Goal: Check status: Check status

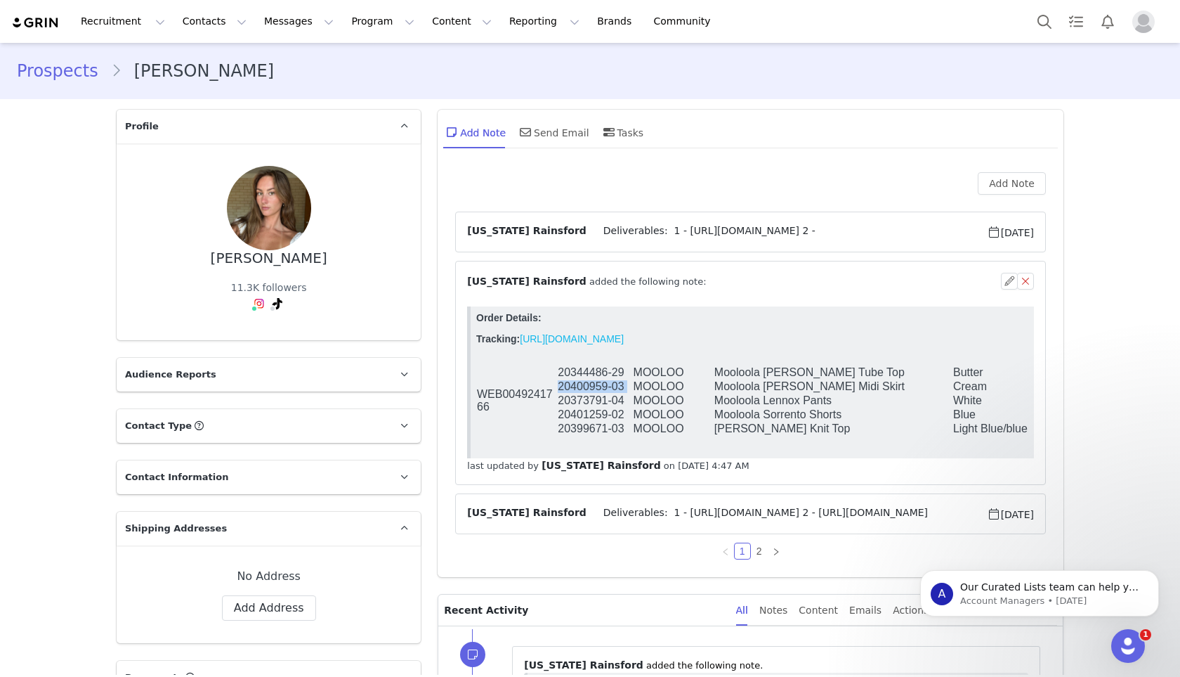
scroll to position [10, 0]
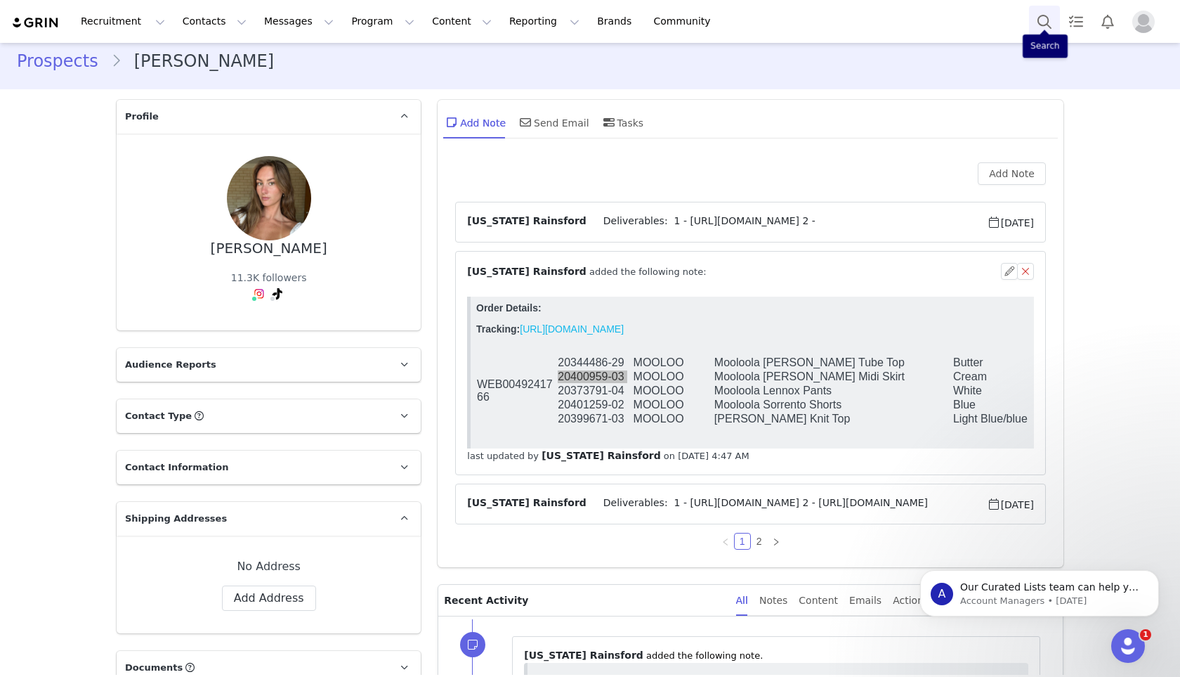
click at [1049, 25] on button "Search" at bounding box center [1044, 22] width 31 height 32
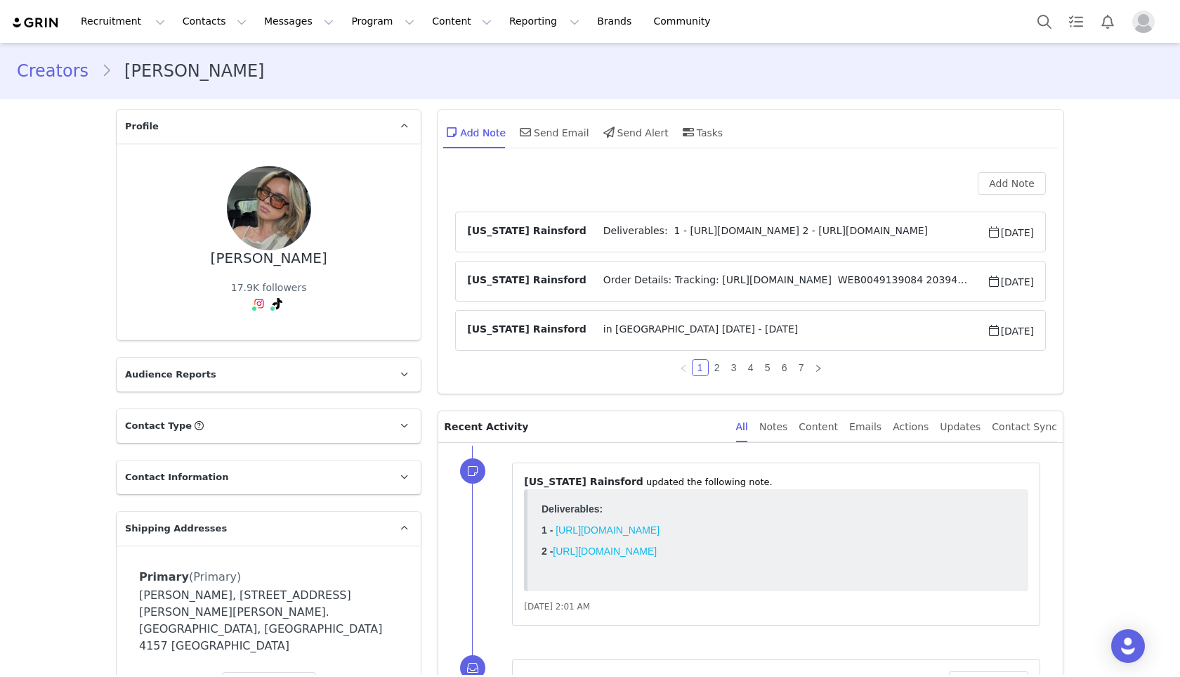
click at [611, 276] on span "Order Details: Tracking: [URL][DOMAIN_NAME] WEB0049139084 20394951-03 [PERSON_N…" at bounding box center [787, 281] width 400 height 17
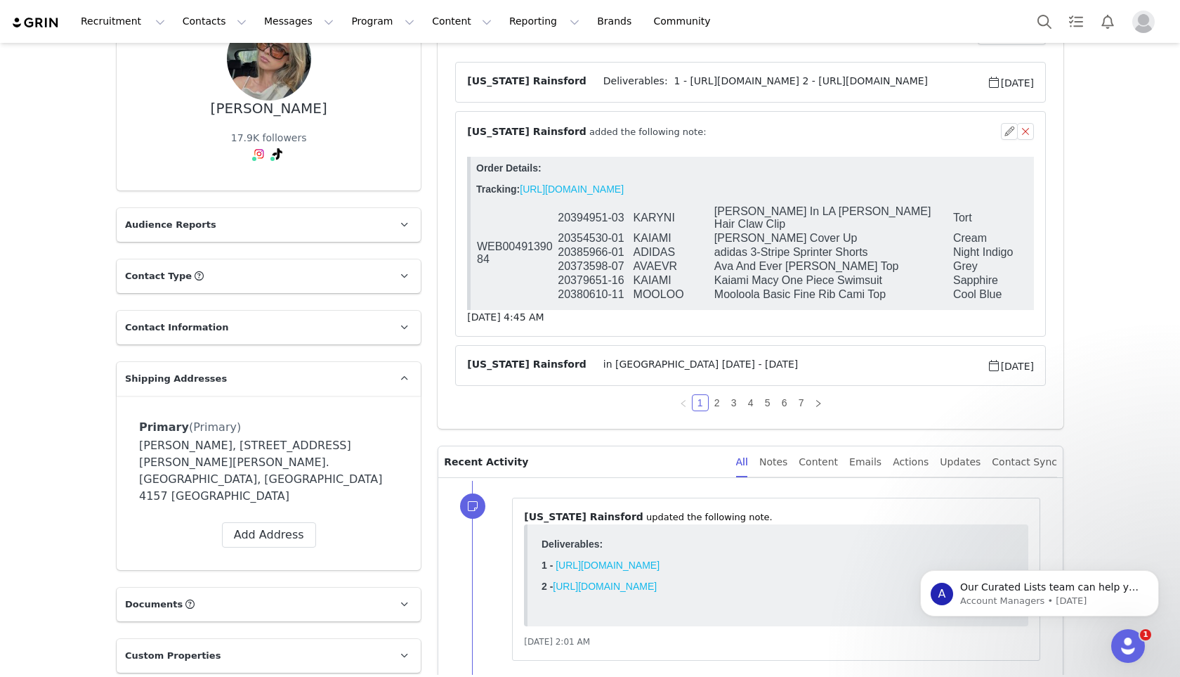
scroll to position [150, 0]
click at [713, 401] on link "2" at bounding box center [717, 401] width 15 height 15
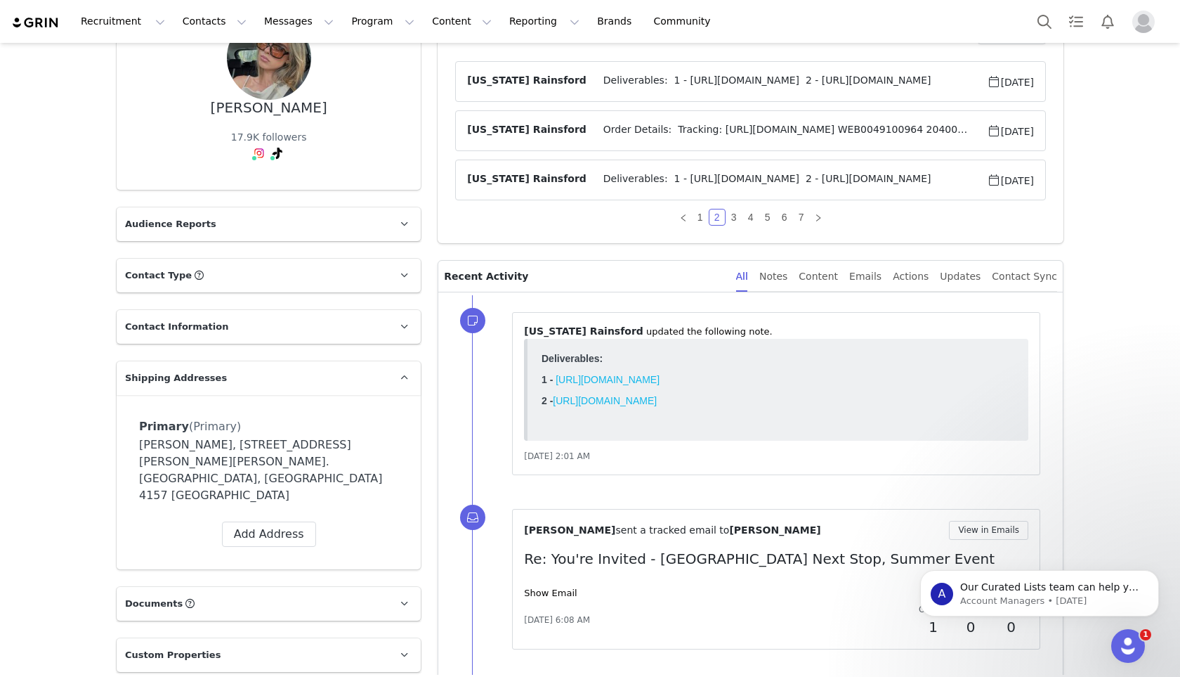
scroll to position [0, 0]
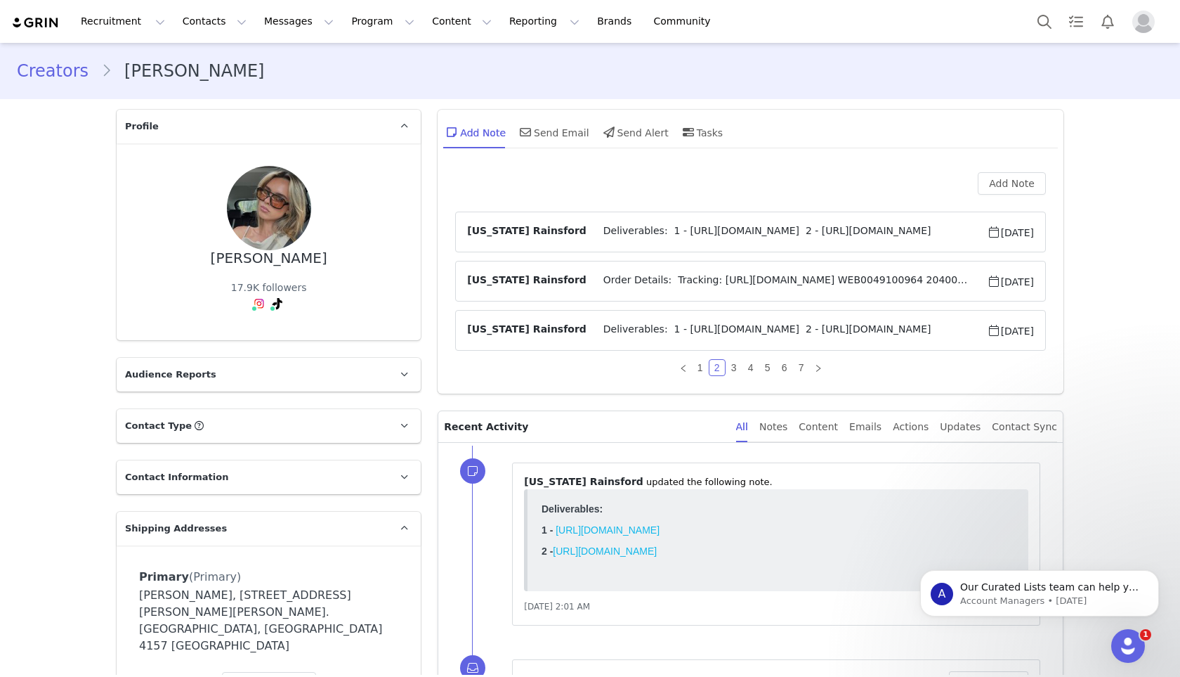
click at [606, 275] on span "Order Details: Tracking: [URL][DOMAIN_NAME] WEB0049100964 20400075-01 AVAEVR Av…" at bounding box center [787, 281] width 400 height 17
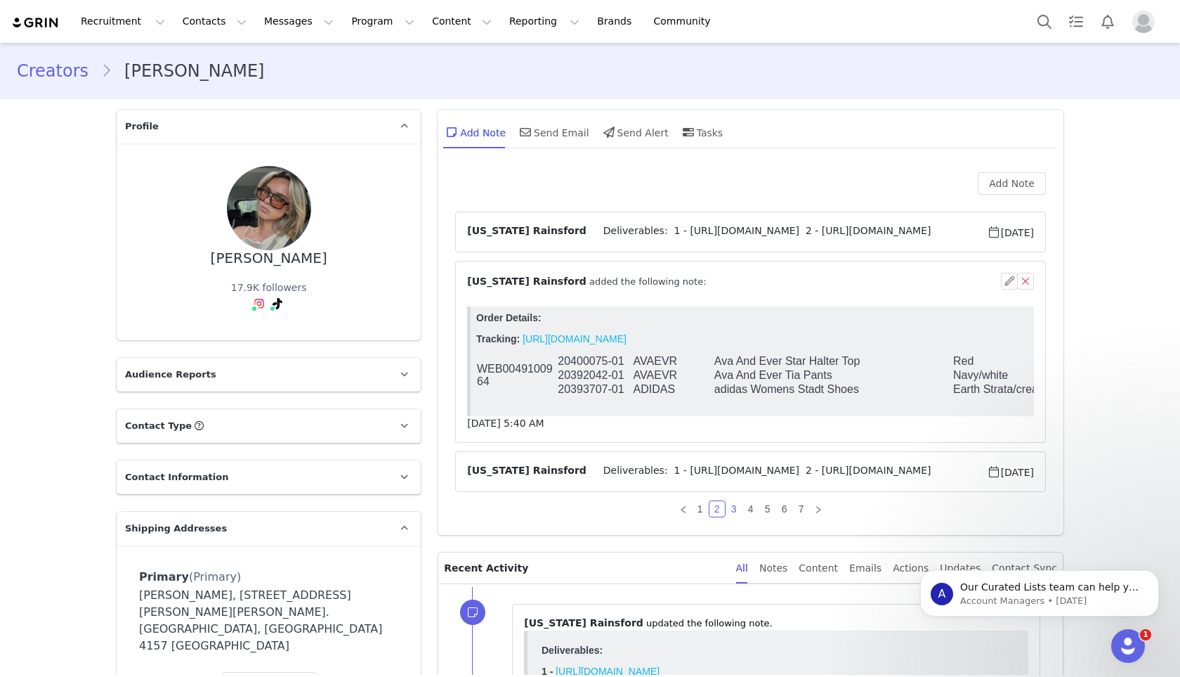
click at [731, 505] on link "3" at bounding box center [734, 508] width 15 height 15
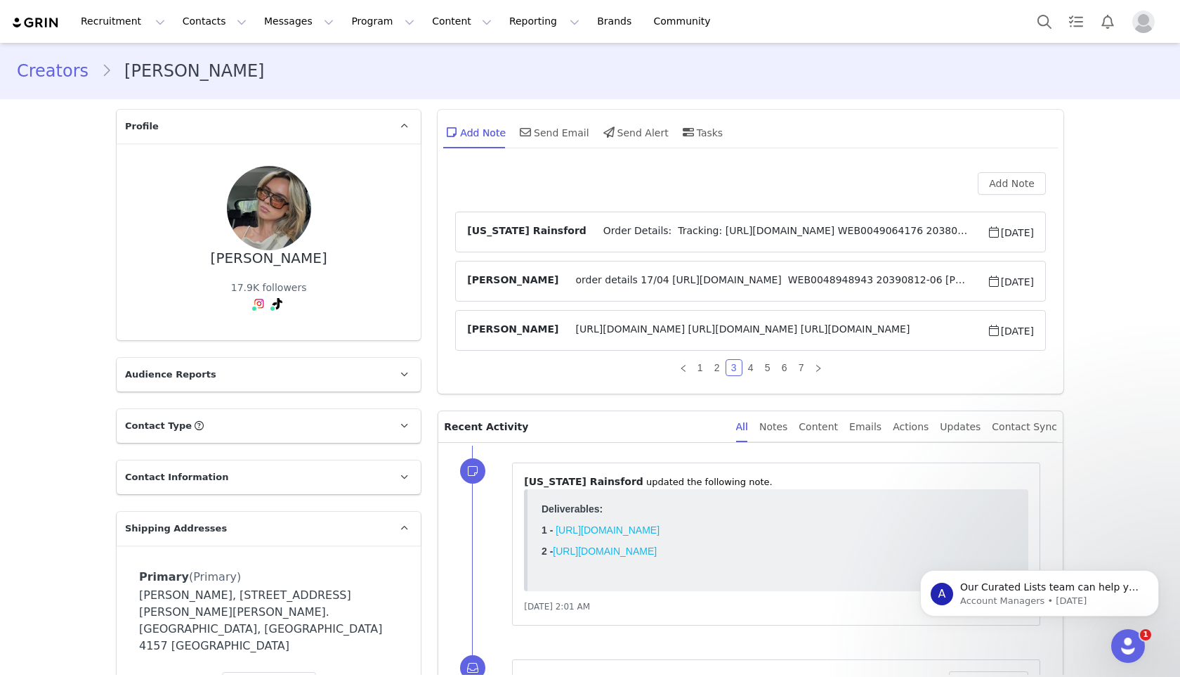
click at [643, 235] on span "Order Details: Tracking: [URL][DOMAIN_NAME] WEB0049064176 20380610-12 MOOLOO Mo…" at bounding box center [787, 231] width 400 height 17
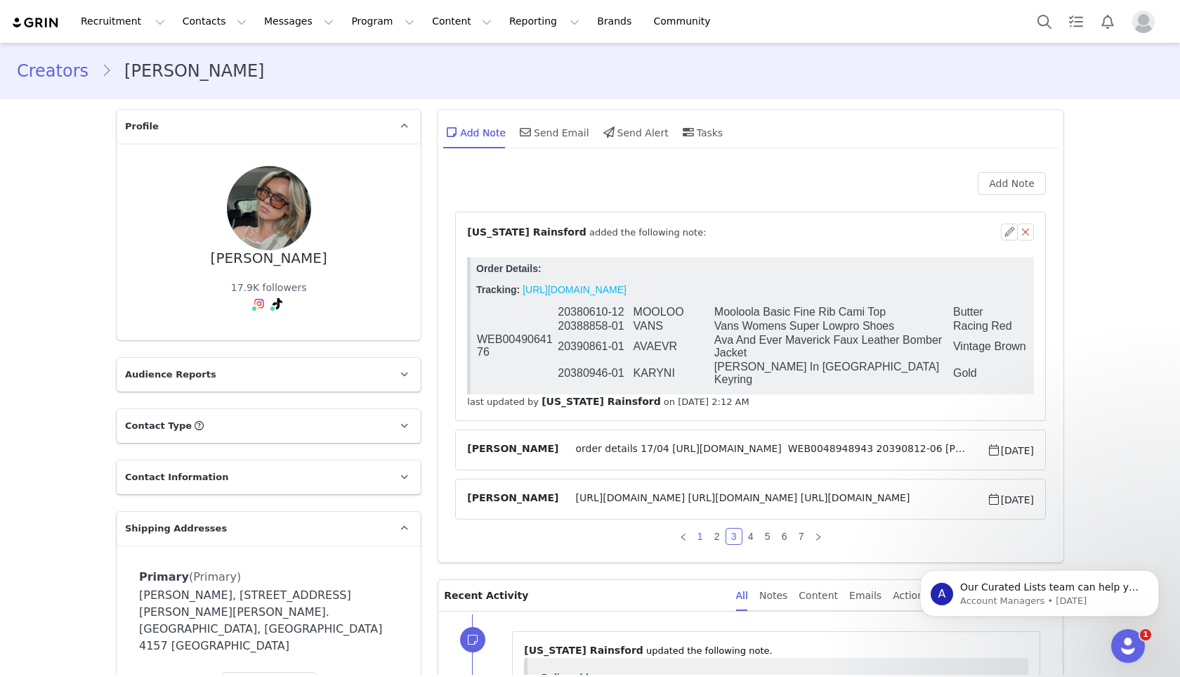
click at [693, 536] on link "1" at bounding box center [700, 535] width 15 height 15
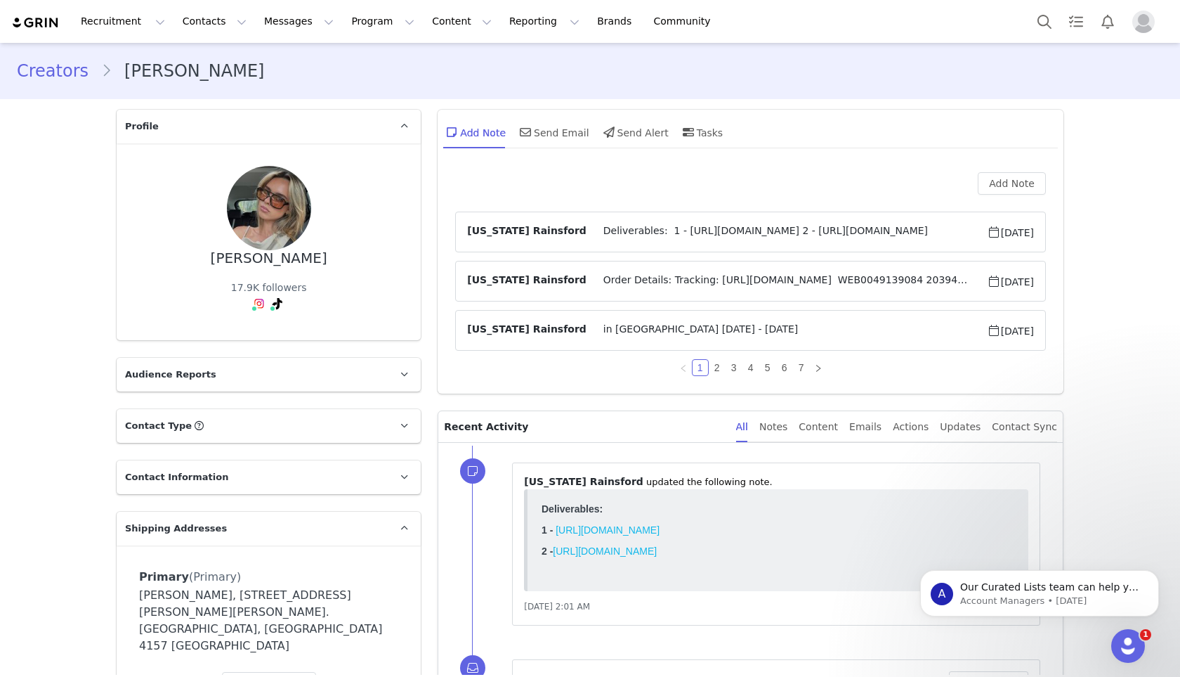
click at [629, 280] on span "Order Details: Tracking: [URL][DOMAIN_NAME] WEB0049139084 20394951-03 [PERSON_N…" at bounding box center [787, 281] width 400 height 17
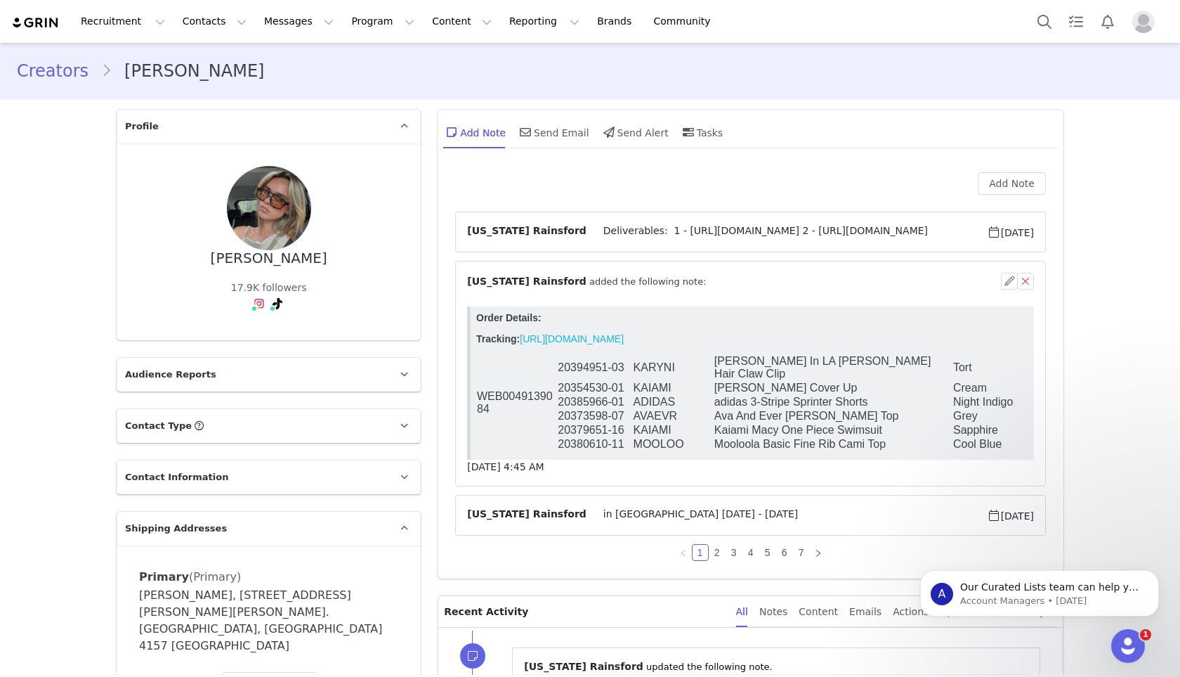
drag, startPoint x: 585, startPoint y: 380, endPoint x: 584, endPoint y: 372, distance: 7.9
click at [583, 381] on td "20354530-01" at bounding box center [594, 388] width 75 height 14
click at [592, 381] on td "20354530-01" at bounding box center [594, 388] width 75 height 14
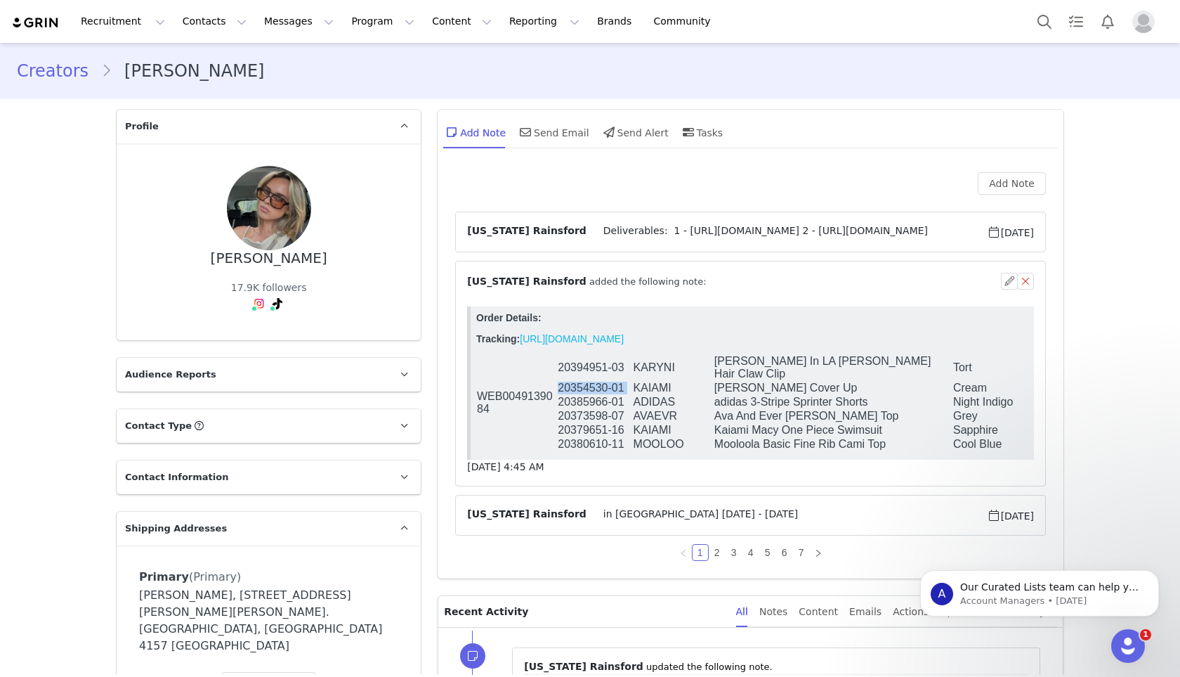
copy tr "20354530-01"
click at [588, 437] on td "20380610-11" at bounding box center [594, 444] width 75 height 14
click at [594, 489] on div "[US_STATE] Rainsford Deliverables: 1 - [URL][DOMAIN_NAME] 2 - [URL][DOMAIN_NAME…" at bounding box center [750, 373] width 591 height 324
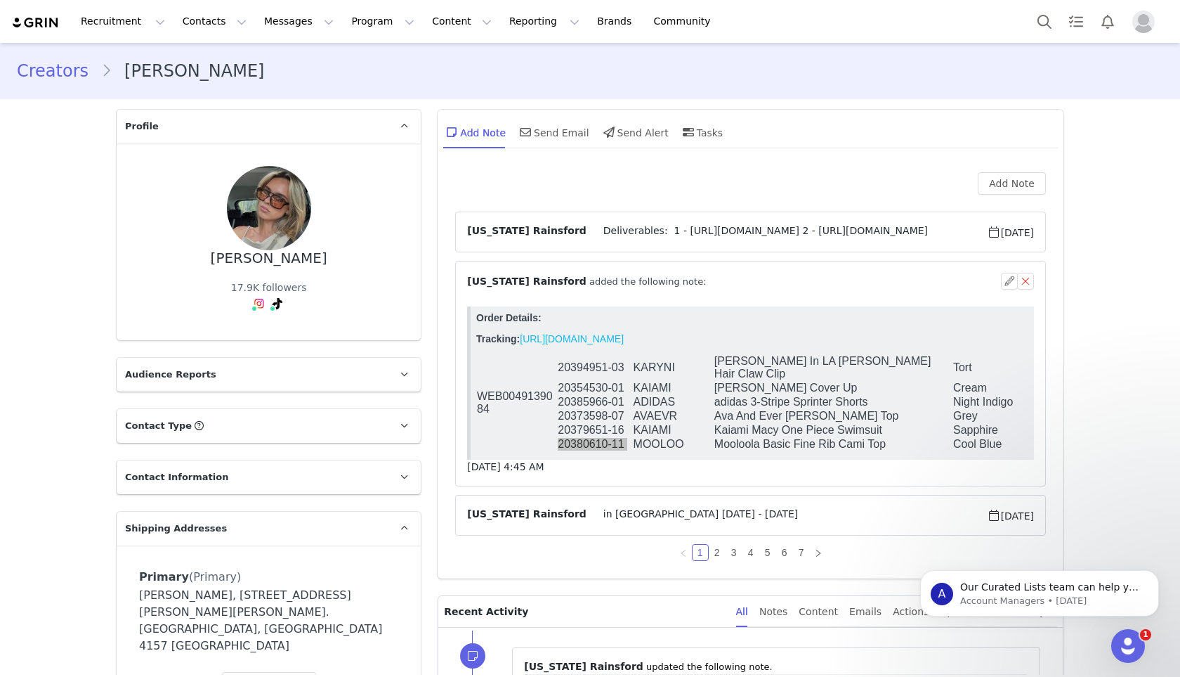
click at [598, 512] on span "in [GEOGRAPHIC_DATA] [DATE] - [DATE]" at bounding box center [787, 515] width 400 height 17
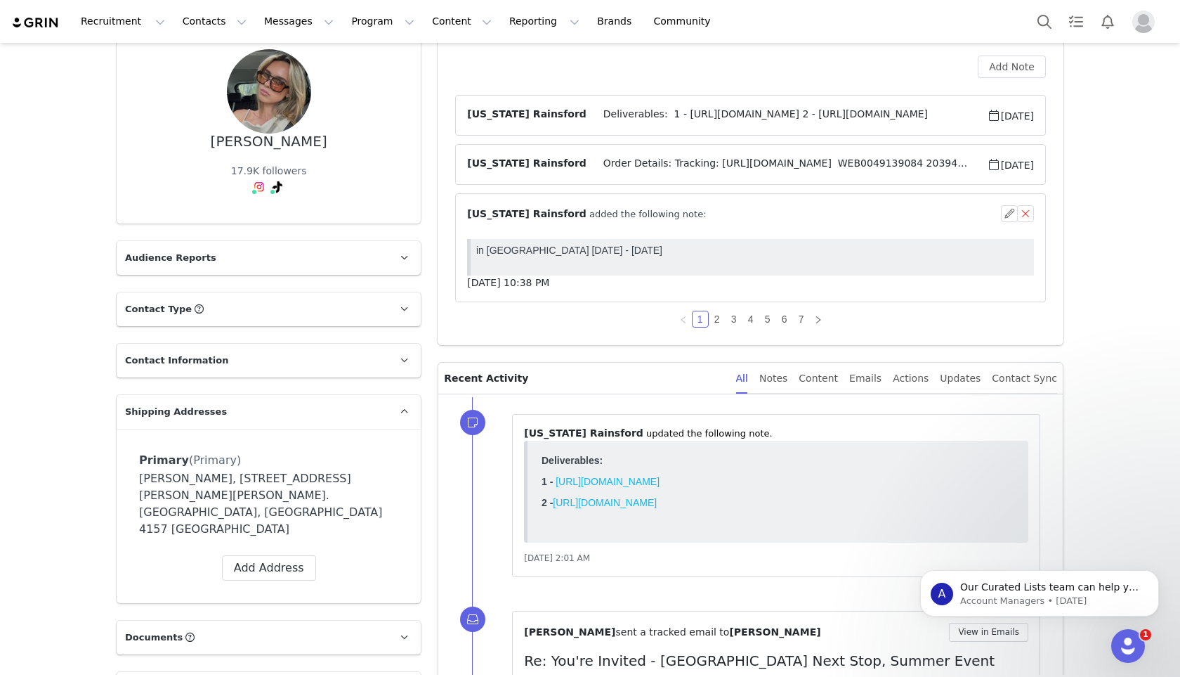
scroll to position [120, 0]
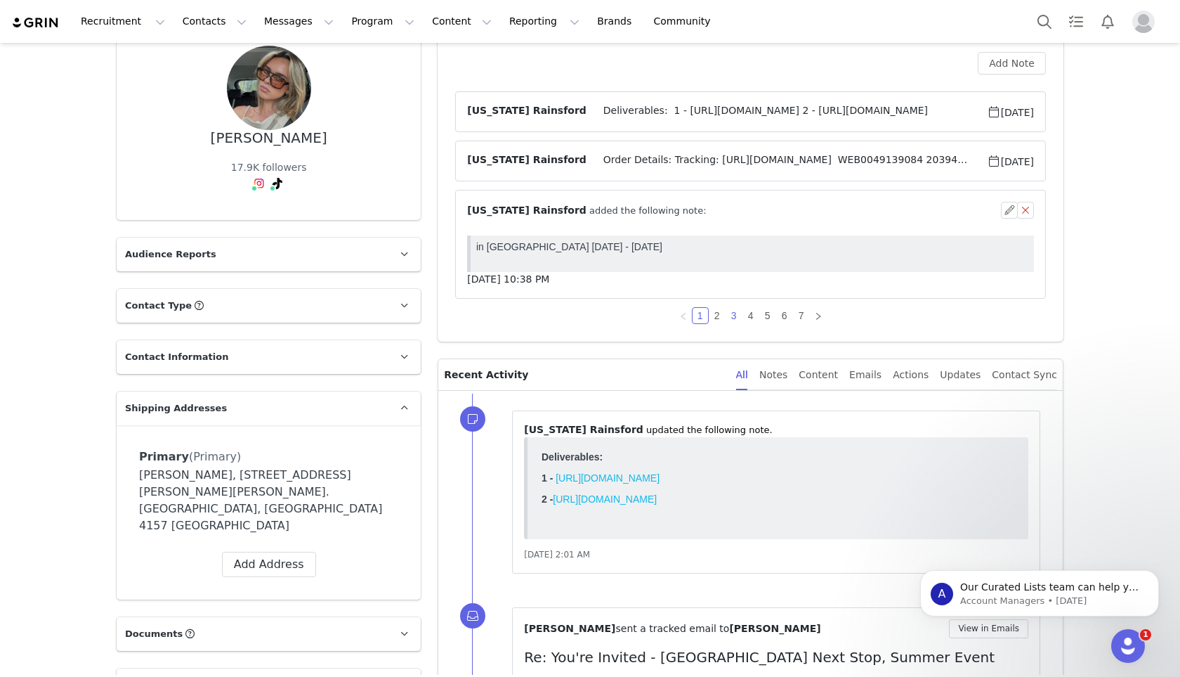
click at [738, 315] on link "3" at bounding box center [734, 315] width 15 height 15
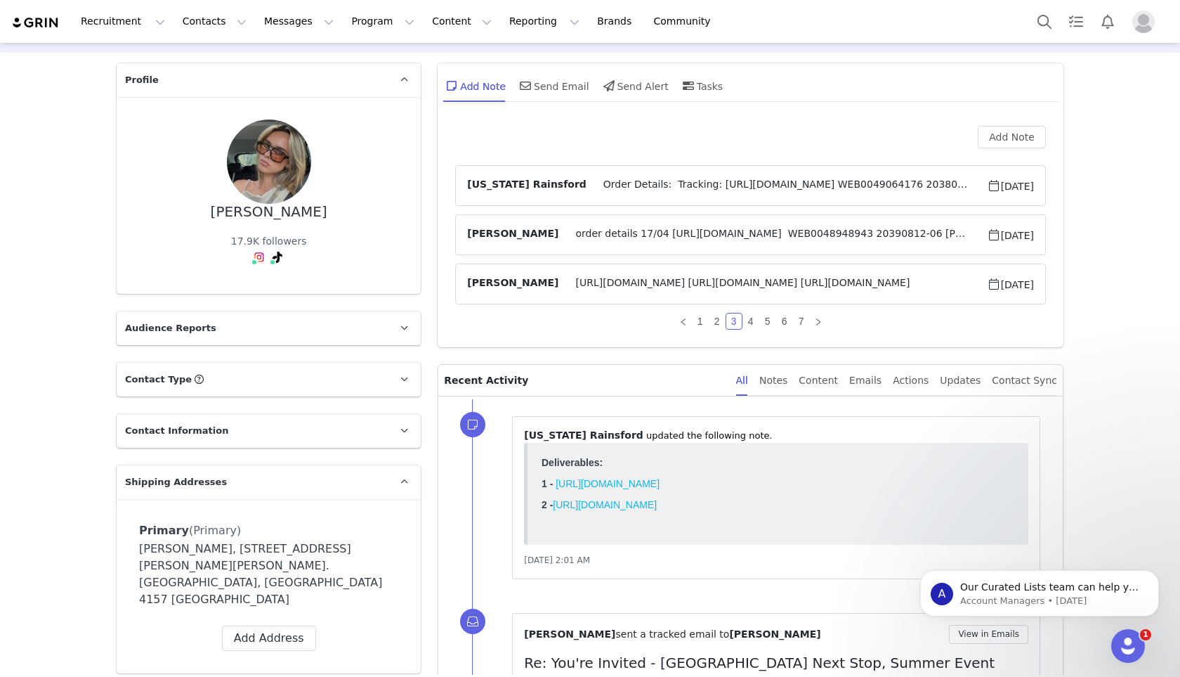
scroll to position [47, 0]
click at [647, 181] on span "Order Details: Tracking: [URL][DOMAIN_NAME] WEB0049064176 20380610-12 MOOLOO Mo…" at bounding box center [787, 184] width 400 height 17
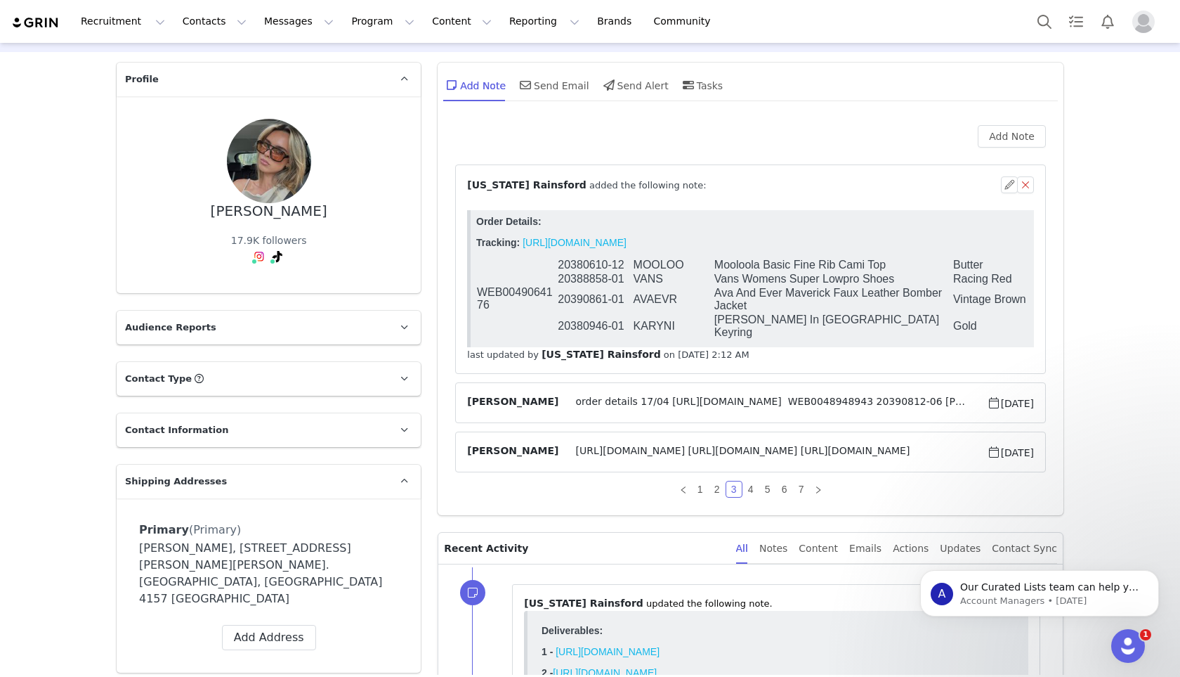
scroll to position [0, 0]
click at [560, 180] on span "⁨ [US_STATE][PERSON_NAME] ⁩ added the following note:" at bounding box center [586, 185] width 239 height 15
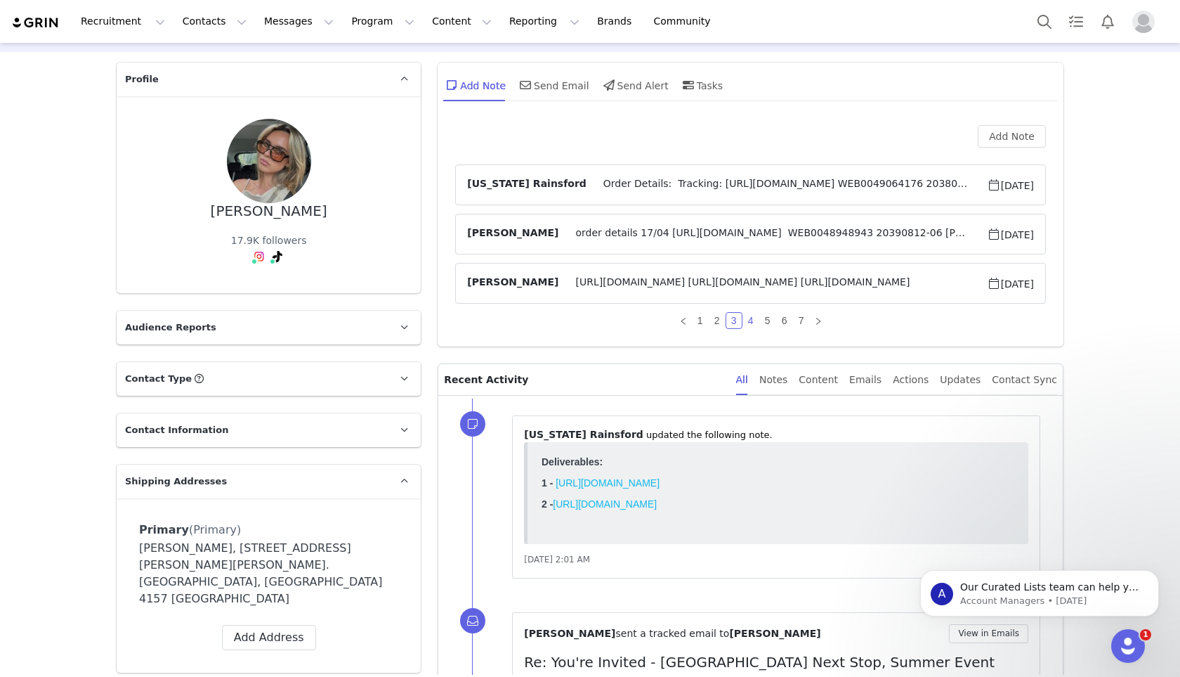
click at [752, 315] on link "4" at bounding box center [750, 320] width 15 height 15
click at [624, 184] on span "Order details 26/03 WEB0048897717 20388681-01 MOOLOO Mooloola [GEOGRAPHIC_DATA]…" at bounding box center [773, 184] width 428 height 17
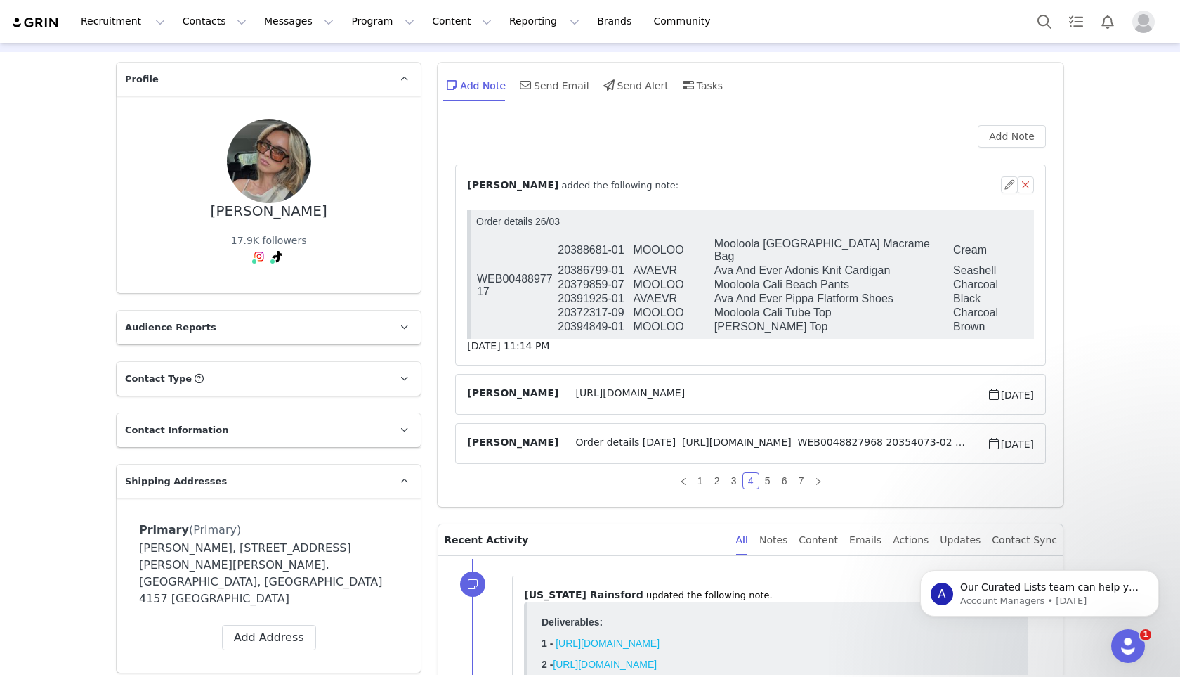
click at [592, 306] on td "20372317-09" at bounding box center [594, 313] width 75 height 14
copy tr "20372317-09"
click at [762, 323] on td "[PERSON_NAME] Top" at bounding box center [833, 327] width 239 height 14
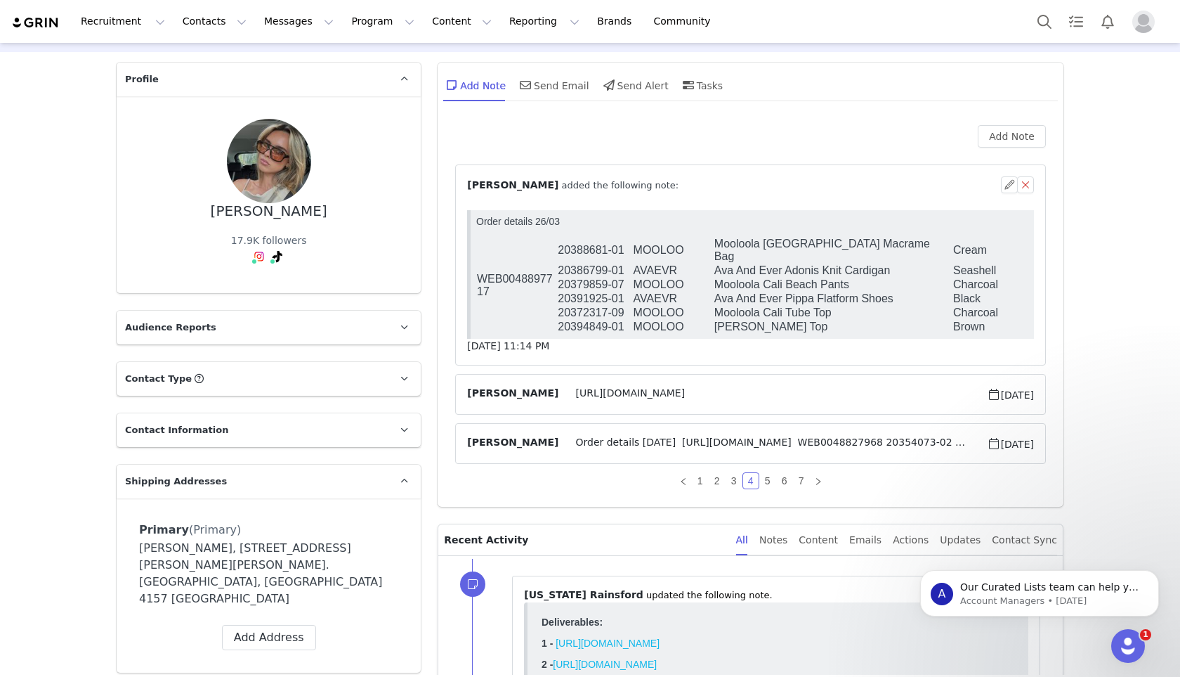
click at [583, 278] on td "20379859-07" at bounding box center [594, 285] width 75 height 14
copy tr "20379859-07"
click at [717, 292] on td "Ava And Ever Pippa Flatform Shoes" at bounding box center [833, 299] width 239 height 14
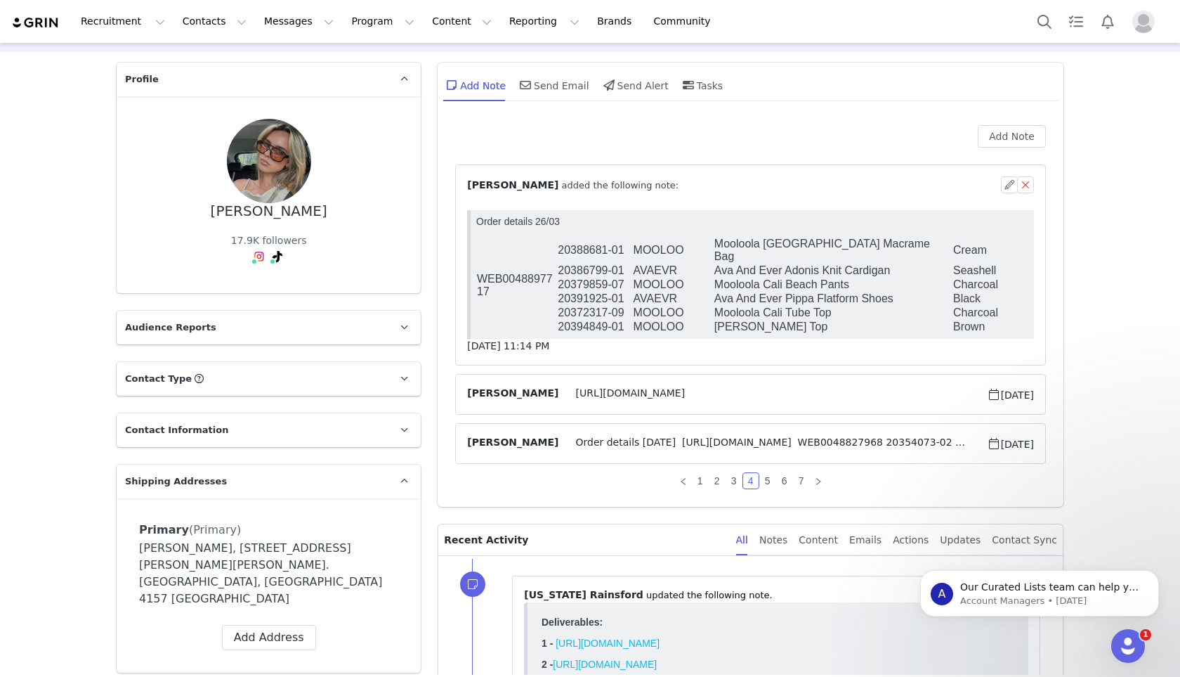
click at [579, 320] on td "20394849-01" at bounding box center [594, 327] width 75 height 14
copy tr "20394849-01"
click at [774, 330] on body "Order details 26/03 WEB0048897717 20388681-01 MOOLOO Mooloola [GEOGRAPHIC_DATA]…" at bounding box center [752, 275] width 552 height 118
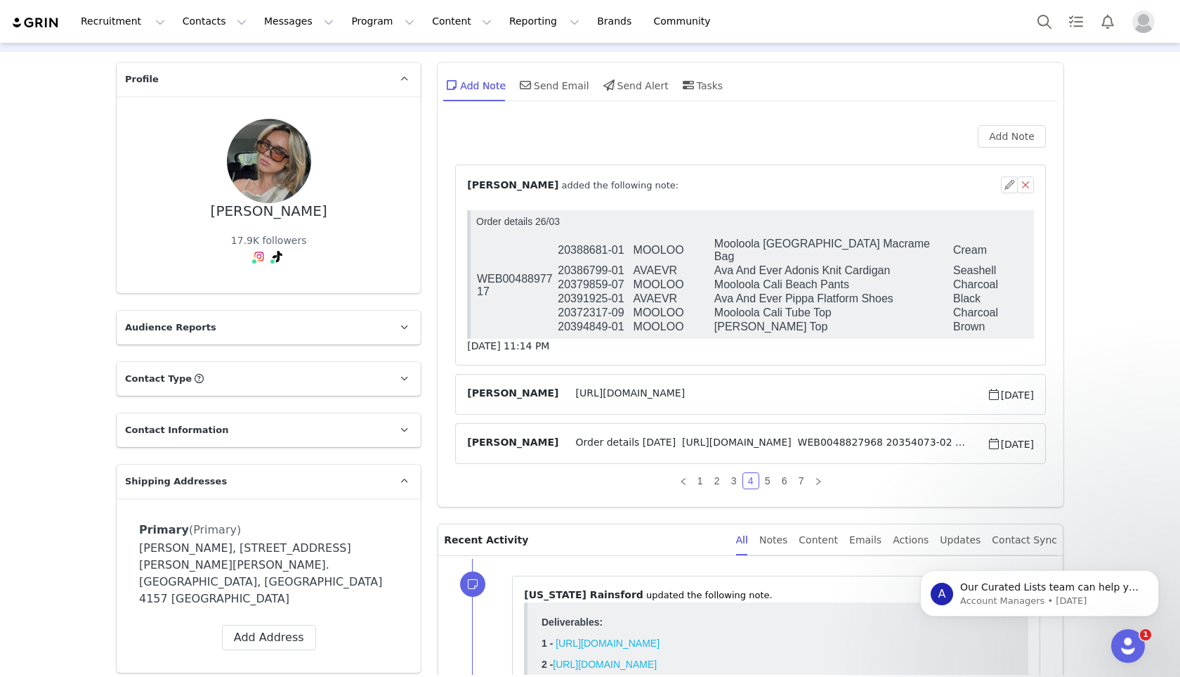
click at [632, 438] on span "Order details [DATE] [URL][DOMAIN_NAME] WEB0048827968 20354073-02 AVAEVR Ava An…" at bounding box center [773, 443] width 428 height 17
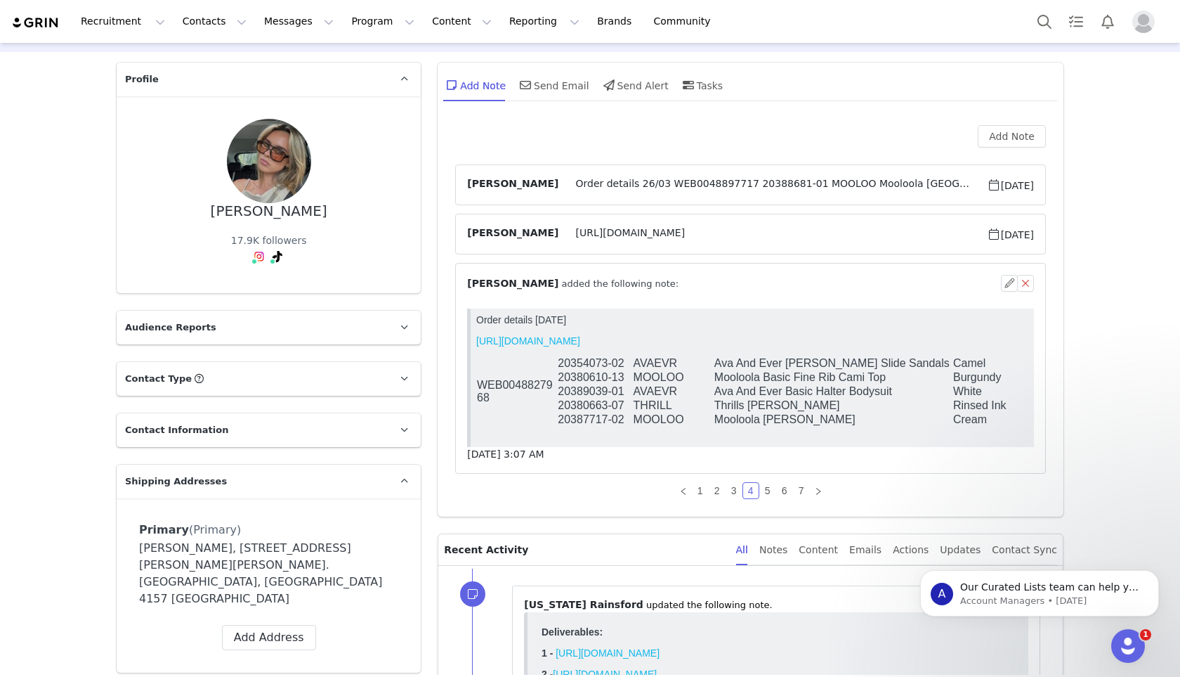
click at [586, 380] on td "20380610-13" at bounding box center [594, 377] width 75 height 14
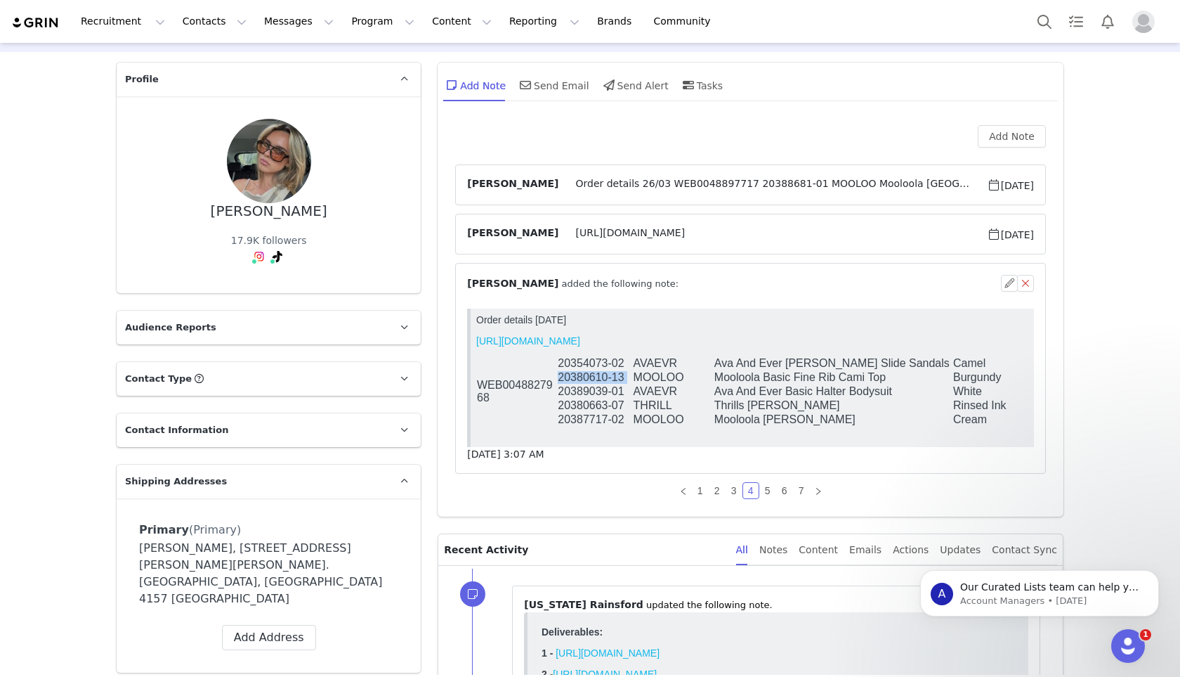
click at [586, 380] on td "20380610-13" at bounding box center [594, 377] width 75 height 14
copy tr "20380610-13"
click at [641, 185] on span "Order details 26/03 WEB0048897717 20388681-01 MOOLOO Mooloola [GEOGRAPHIC_DATA]…" at bounding box center [773, 184] width 428 height 17
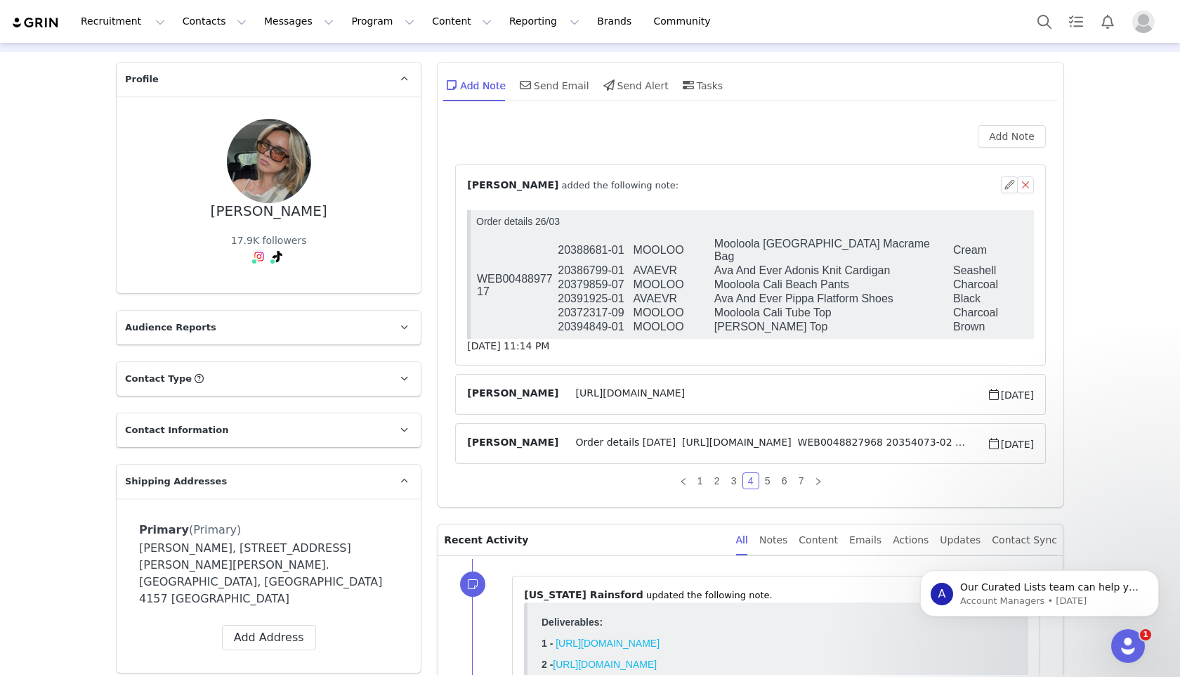
click at [698, 441] on span "Order details [DATE] [URL][DOMAIN_NAME] WEB0048827968 20354073-02 AVAEVR Ava An…" at bounding box center [773, 443] width 428 height 17
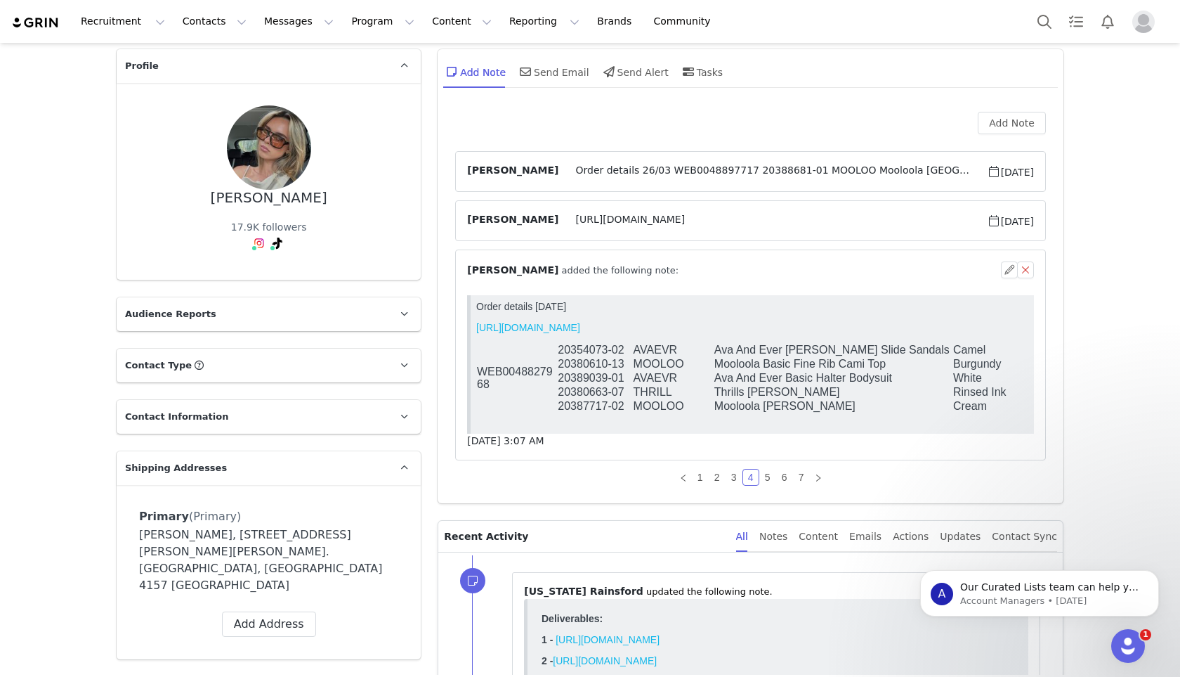
scroll to position [61, 0]
click at [768, 478] on link "5" at bounding box center [767, 476] width 15 height 15
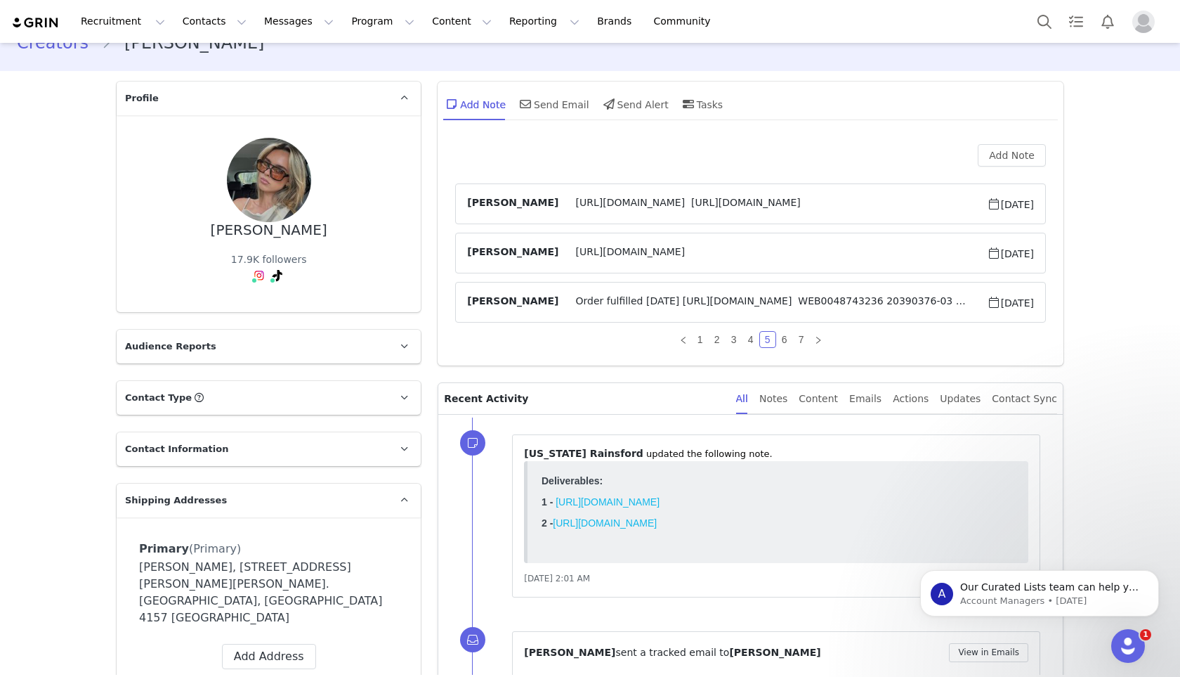
scroll to position [0, 0]
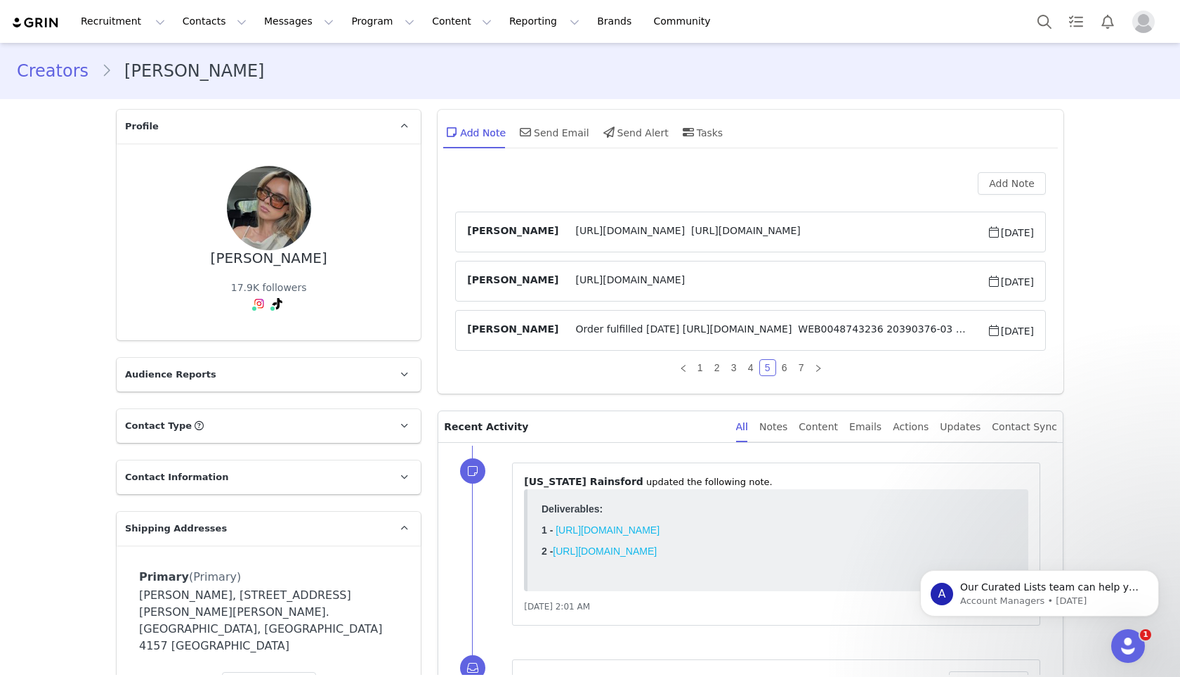
click at [622, 318] on article "[PERSON_NAME] Order fulfilled [DATE] [URL][DOMAIN_NAME] WEB0048743236 20390376-…" at bounding box center [750, 330] width 591 height 41
click at [622, 327] on span "Order fulfilled [DATE] [URL][DOMAIN_NAME] WEB0048743236 20390376-03 AVAEVR Ava …" at bounding box center [773, 330] width 428 height 17
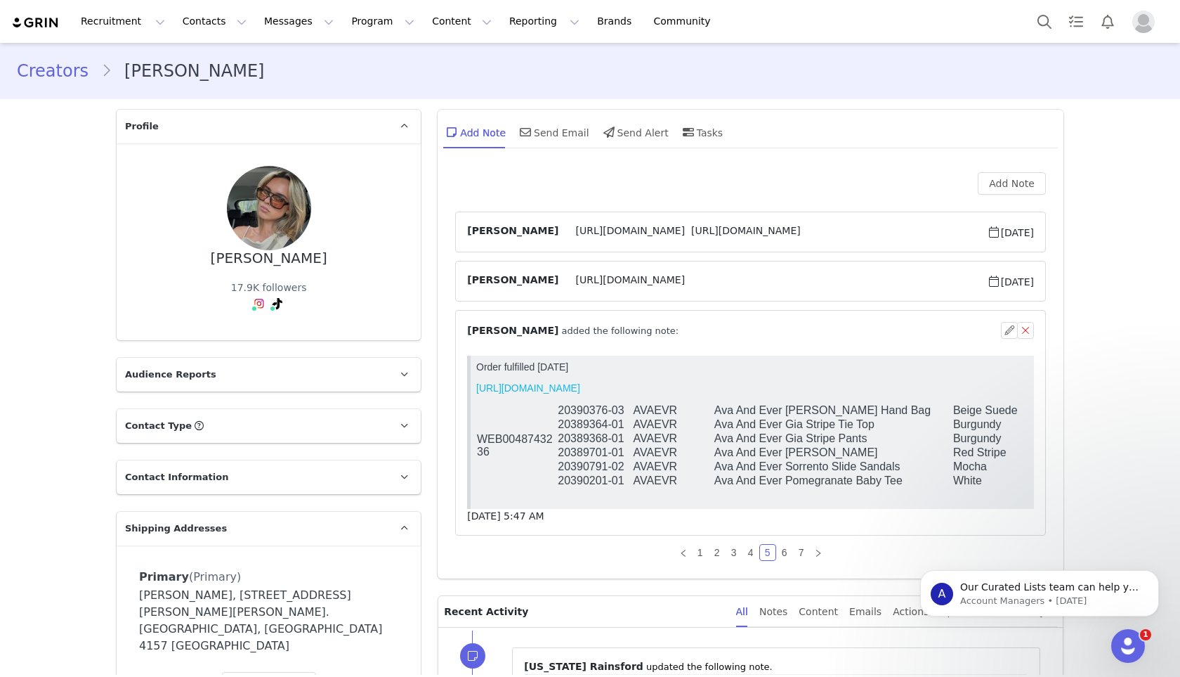
click at [594, 429] on td "20389364-01" at bounding box center [594, 424] width 75 height 14
copy tr "20389364-01"
click at [716, 554] on link "2" at bounding box center [717, 552] width 15 height 15
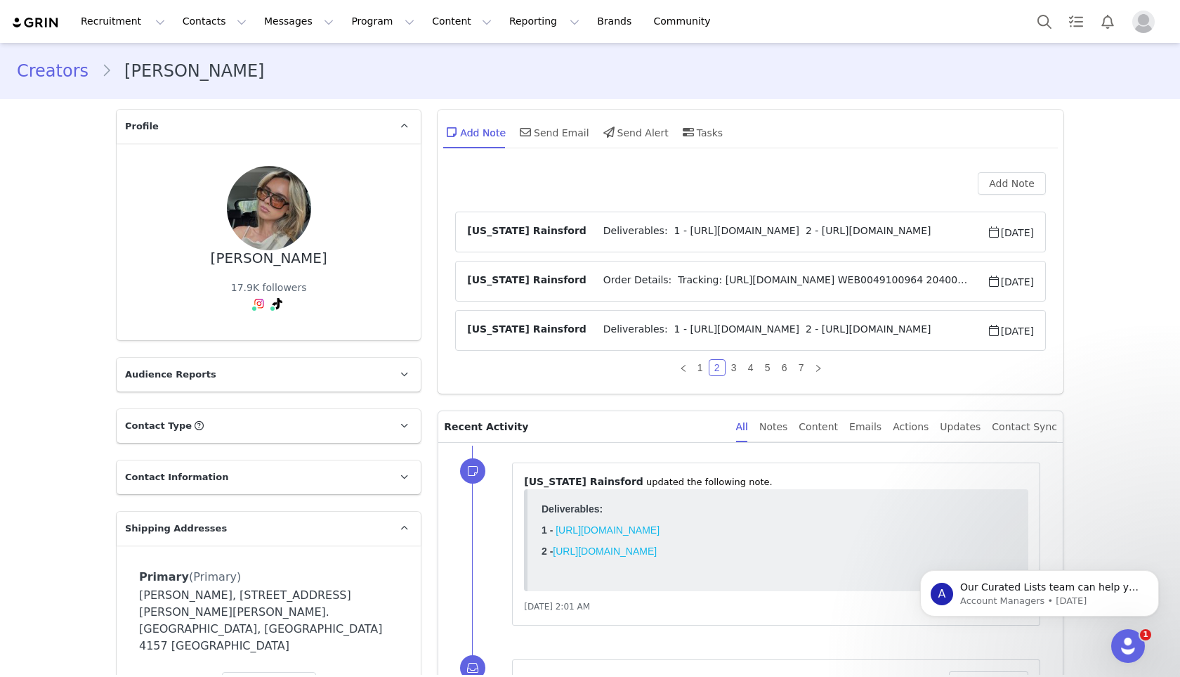
click at [675, 275] on span "Order Details: Tracking: [URL][DOMAIN_NAME] WEB0049100964 20400075-01 AVAEVR Av…" at bounding box center [787, 281] width 400 height 17
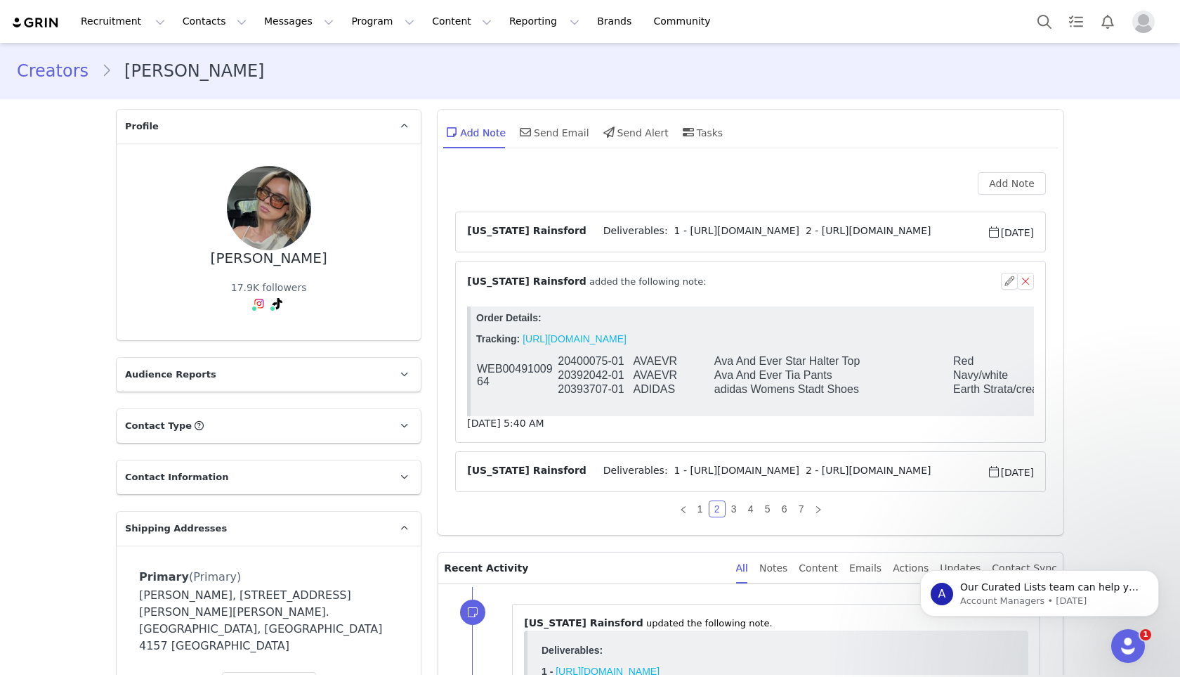
click at [599, 360] on td "20400075-01" at bounding box center [594, 361] width 75 height 14
copy tr "20400075-01"
click at [718, 419] on div "⁨ [US_STATE] Rainsford ⁩ added the following note: [DATE] 5:40 AM" at bounding box center [750, 352] width 567 height 158
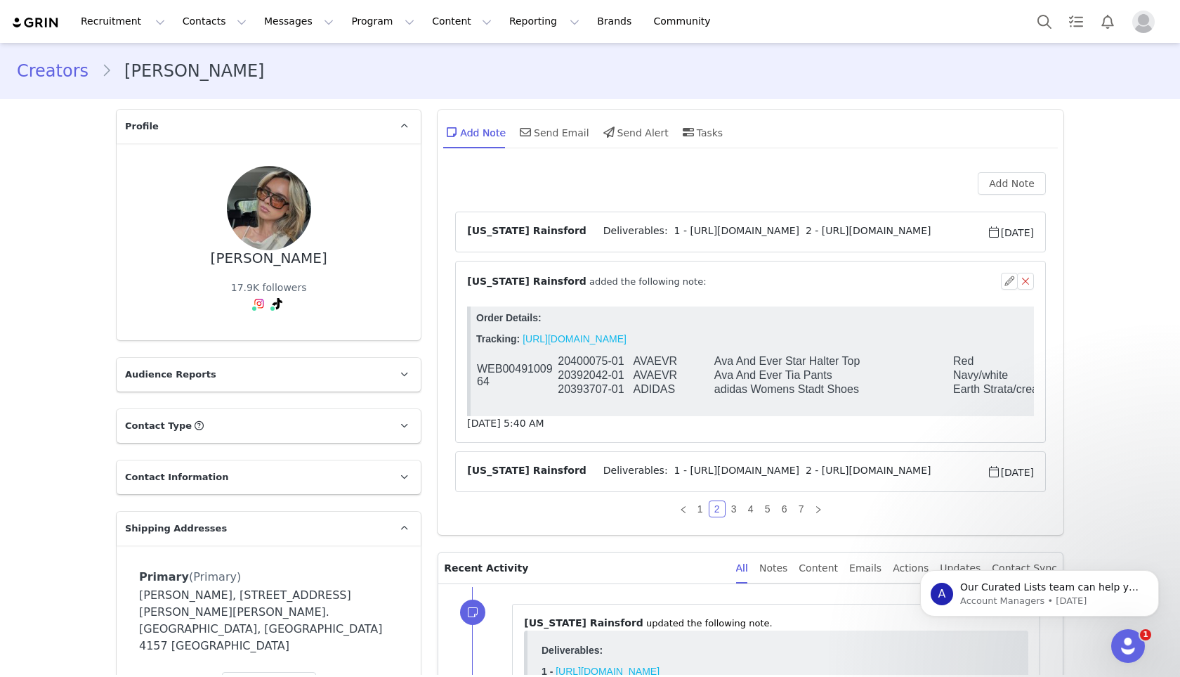
click at [602, 377] on td "20392042-01" at bounding box center [594, 375] width 75 height 14
copy tr "20392042-01"
click at [698, 505] on link "1" at bounding box center [700, 508] width 15 height 15
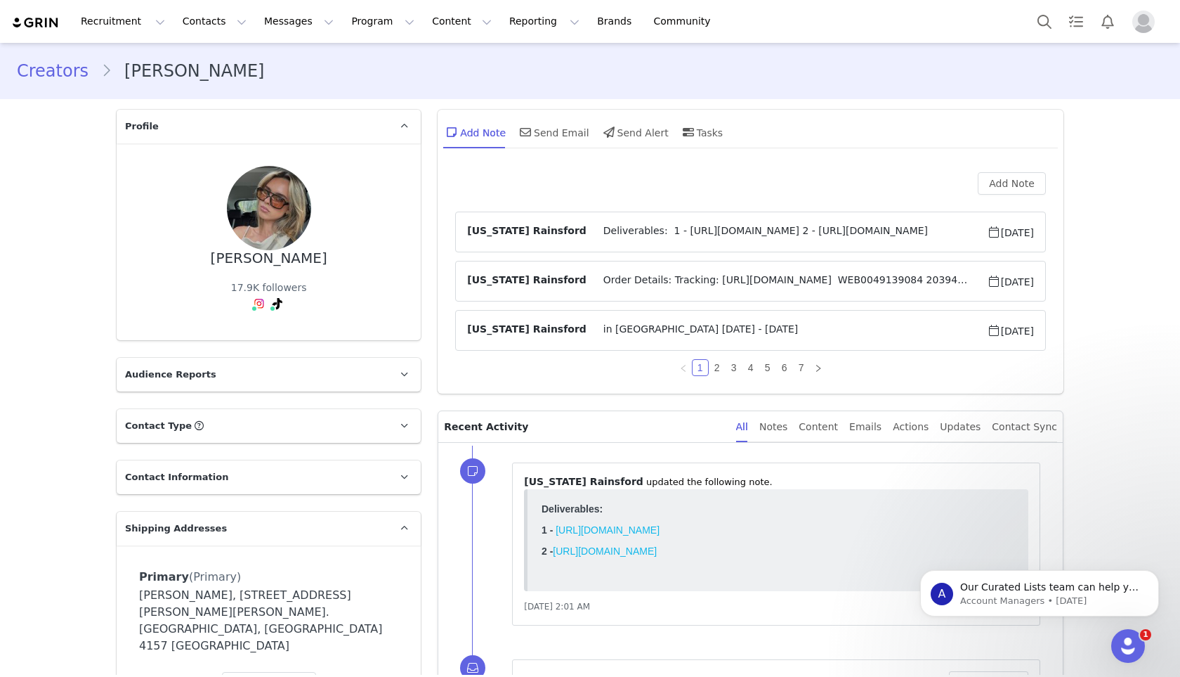
click at [644, 276] on span "Order Details: Tracking: [URL][DOMAIN_NAME] WEB0049139084 20394951-03 [PERSON_N…" at bounding box center [787, 281] width 400 height 17
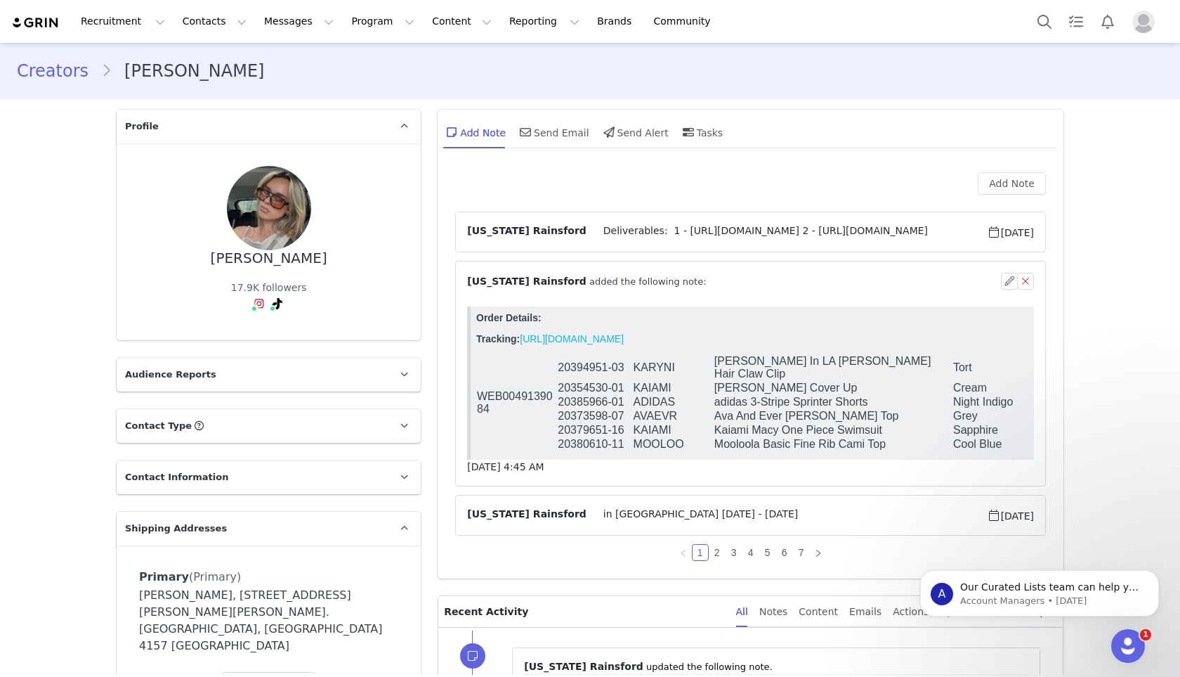
click at [608, 410] on td "20373598-07" at bounding box center [594, 416] width 75 height 14
copy tr "20373598-07"
click at [836, 464] on div "⁨ [US_STATE] Rainsford ⁩ added the following note: [DATE] 4:45 AM" at bounding box center [750, 374] width 567 height 202
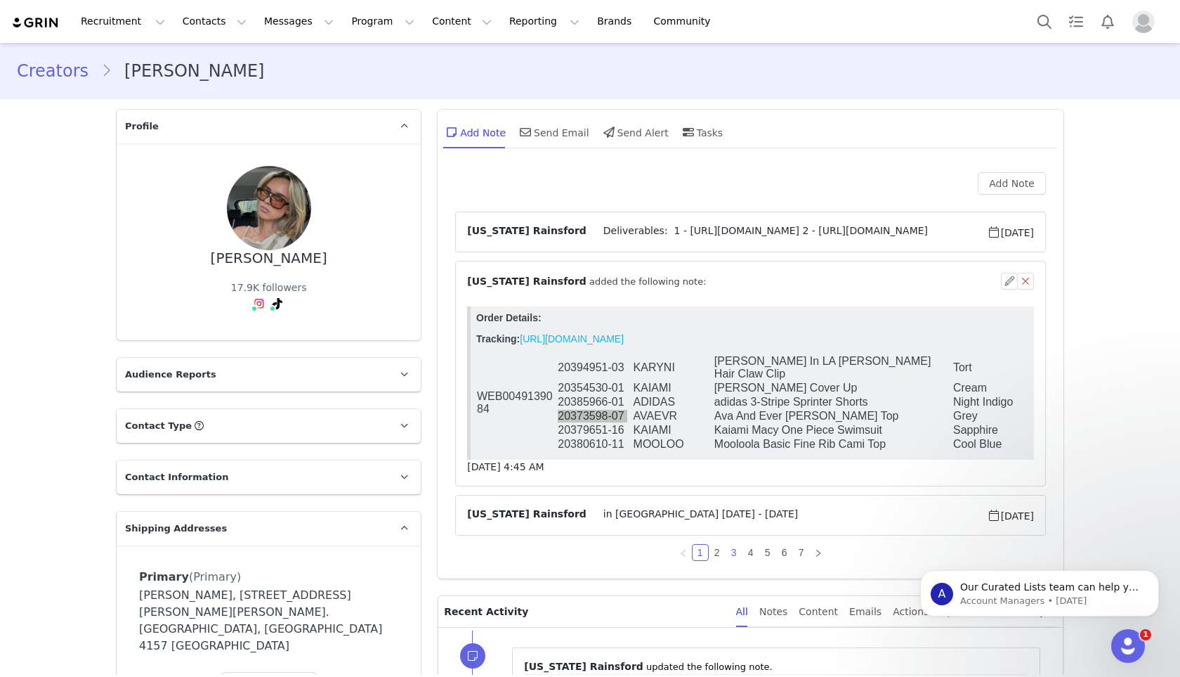
click at [730, 554] on link "3" at bounding box center [734, 552] width 15 height 15
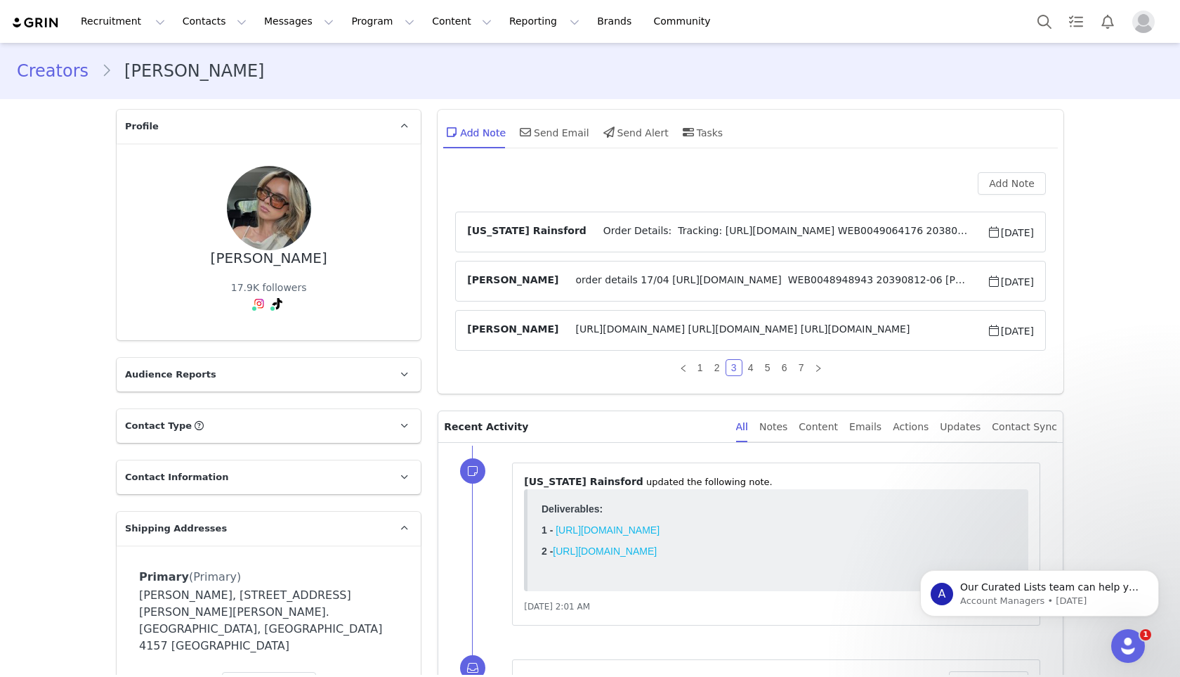
click at [726, 282] on span "order details 17/04 [URL][DOMAIN_NAME] WEB0048948943 20390812-06 [PERSON_NAME] …" at bounding box center [773, 281] width 428 height 17
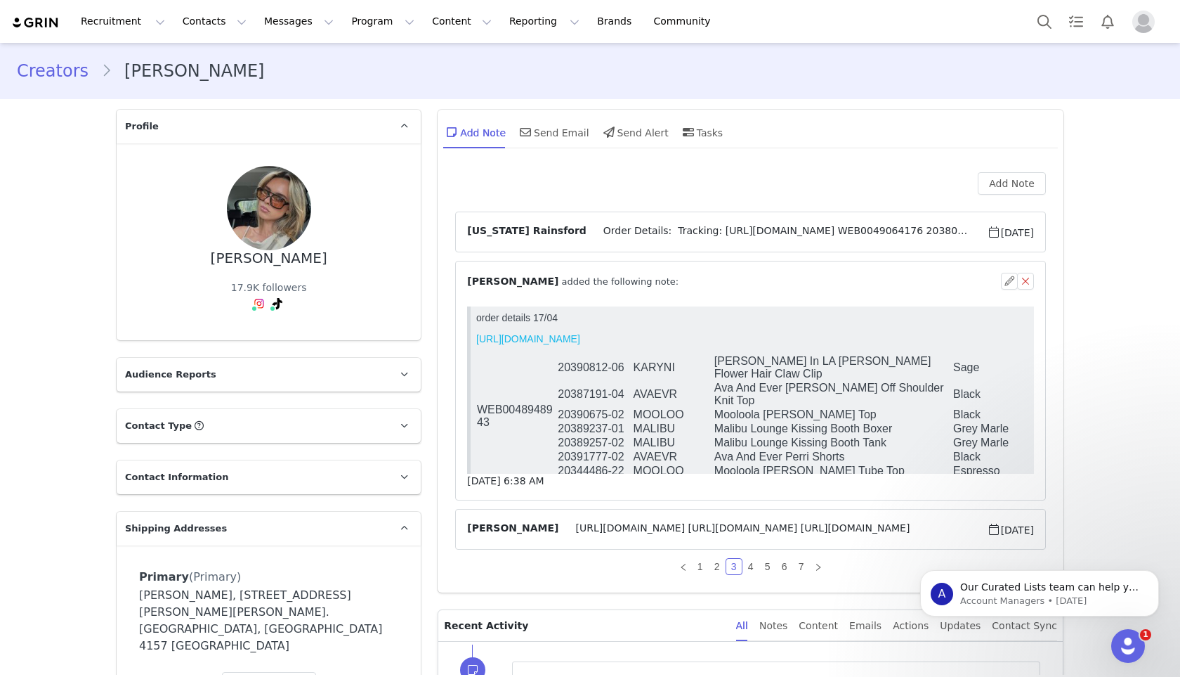
click at [639, 230] on span "Order Details: Tracking: [URL][DOMAIN_NAME] WEB0049064176 20380610-12 MOOLOO Mo…" at bounding box center [787, 231] width 400 height 17
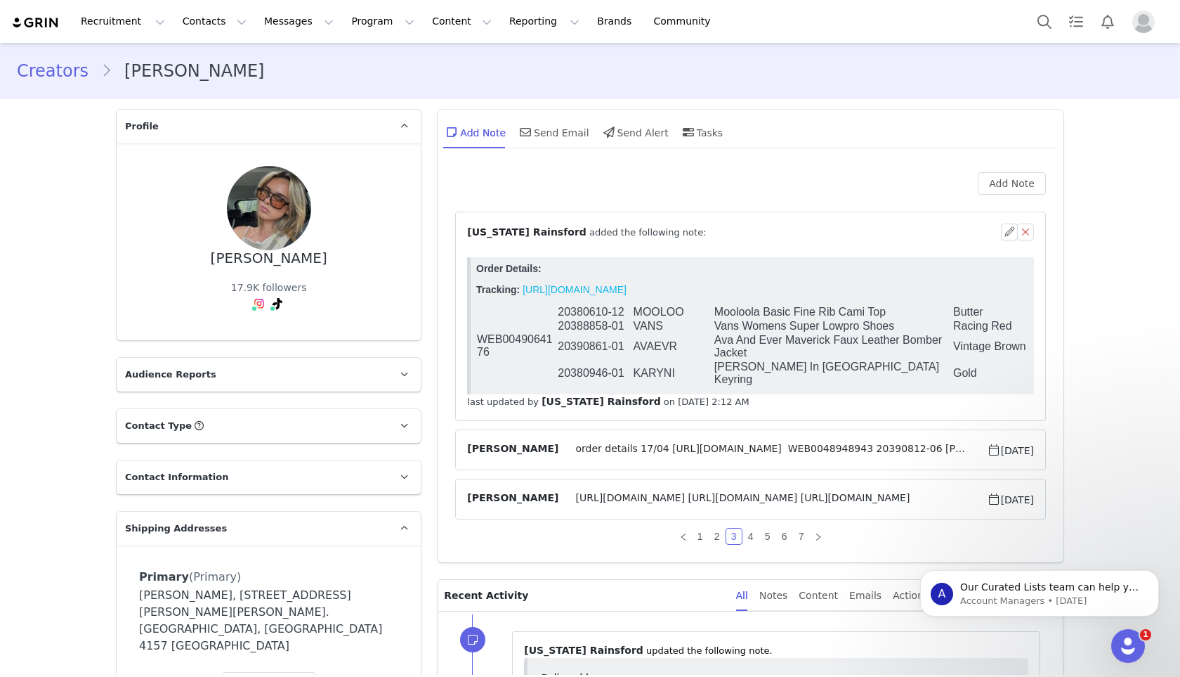
click at [670, 446] on span "order details 17/04 [URL][DOMAIN_NAME] WEB0048948943 20390812-06 [PERSON_NAME] …" at bounding box center [773, 449] width 428 height 17
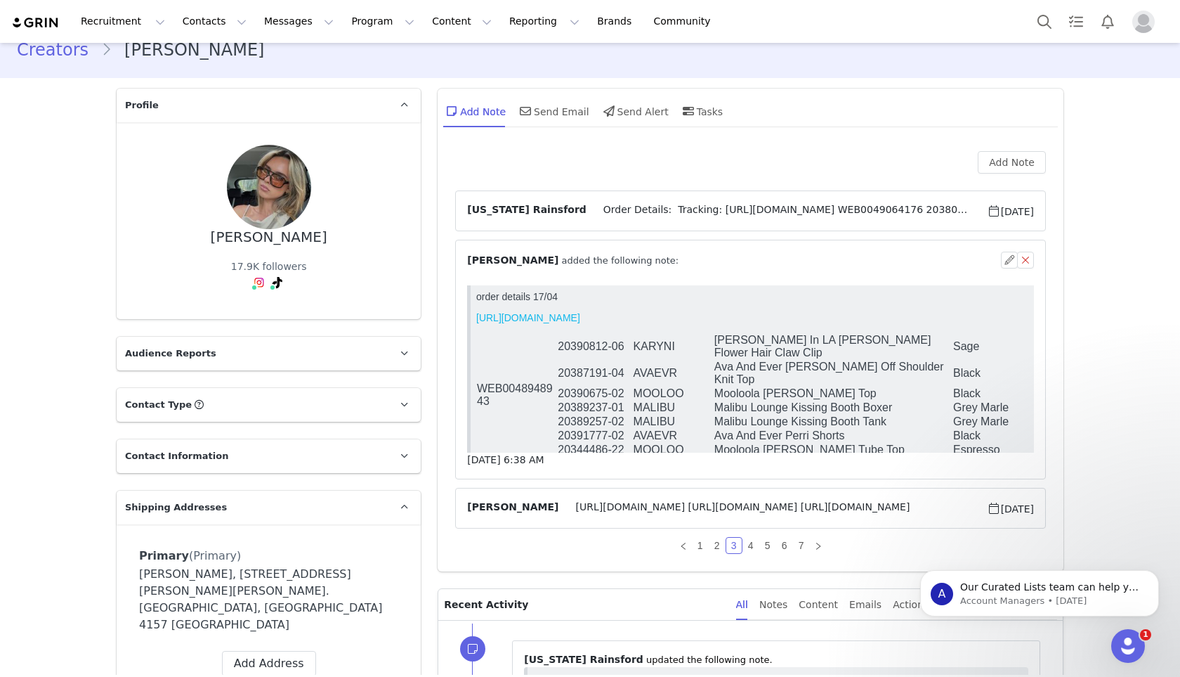
scroll to position [25, 0]
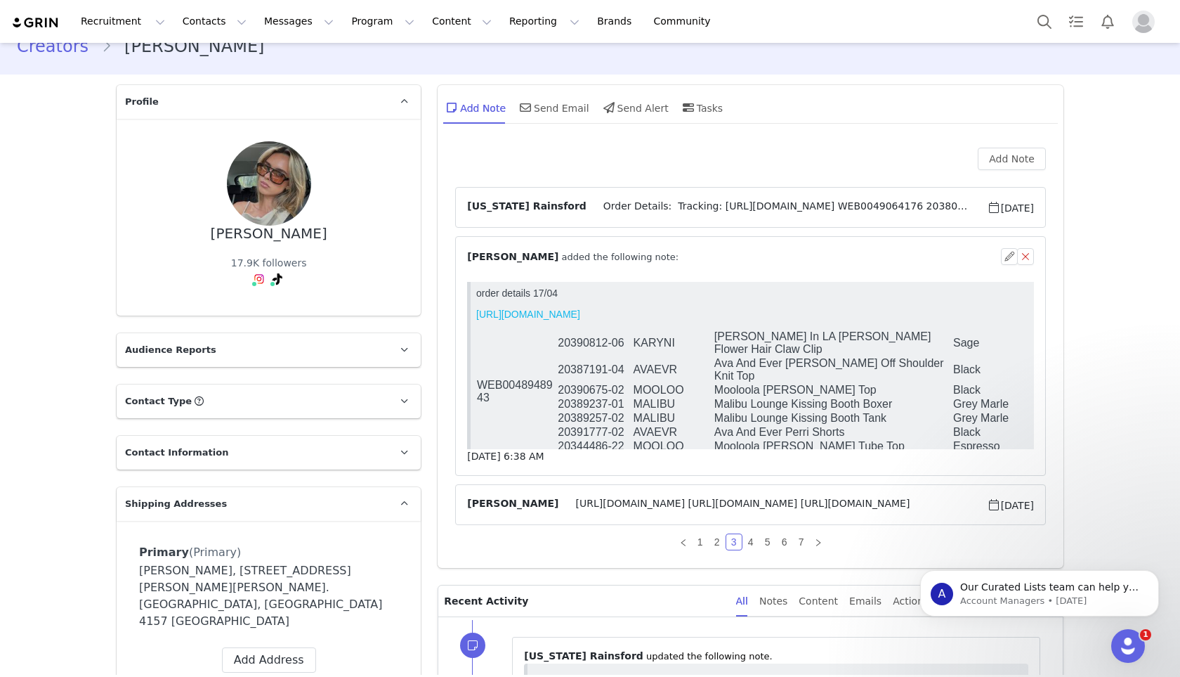
click at [589, 383] on td "20390675-02" at bounding box center [594, 390] width 75 height 14
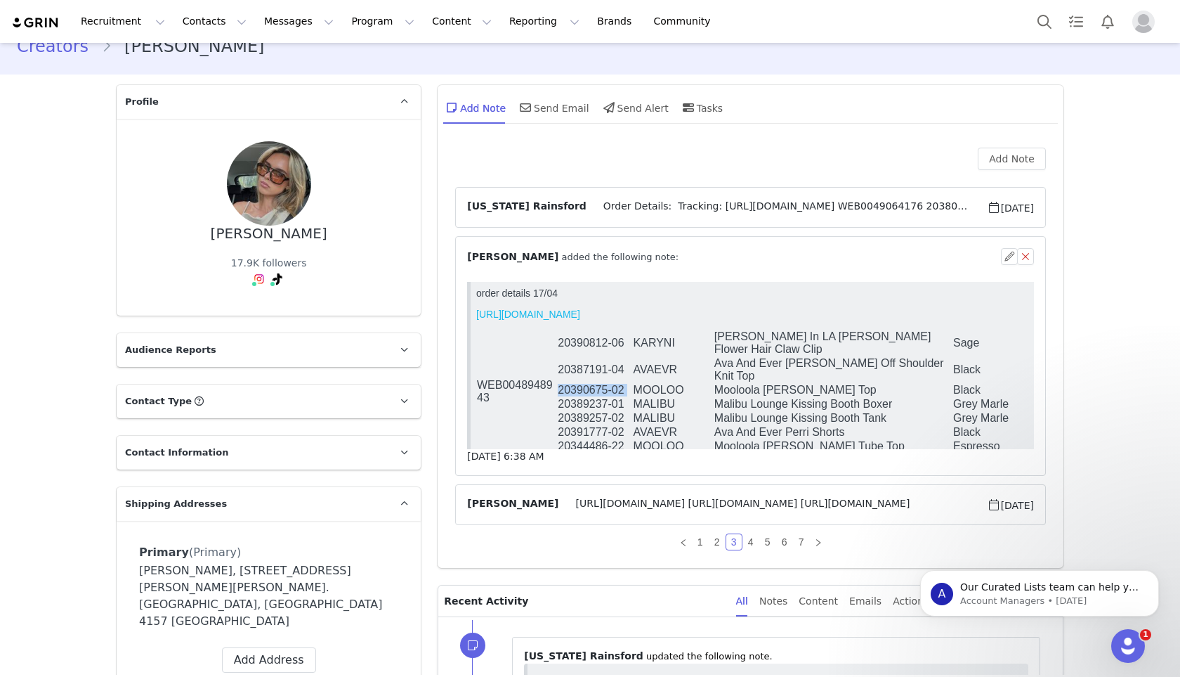
click at [589, 383] on td "20390675-02" at bounding box center [594, 390] width 75 height 14
copy tr "20390675-02"
click at [708, 209] on span "Order Details: Tracking: [URL][DOMAIN_NAME] WEB0049064176 20380610-12 MOOLOO Mo…" at bounding box center [787, 207] width 400 height 17
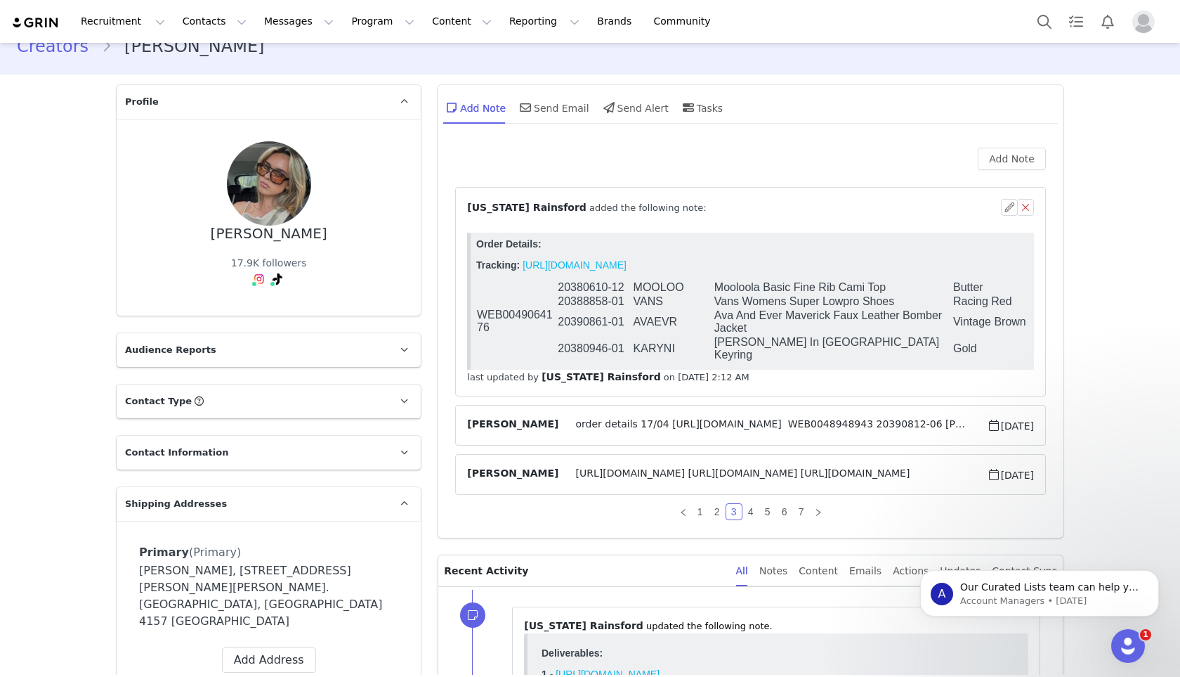
scroll to position [0, 0]
click at [711, 429] on span "order details 17/04 [URL][DOMAIN_NAME] WEB0048948943 20390812-06 [PERSON_NAME] …" at bounding box center [773, 425] width 428 height 17
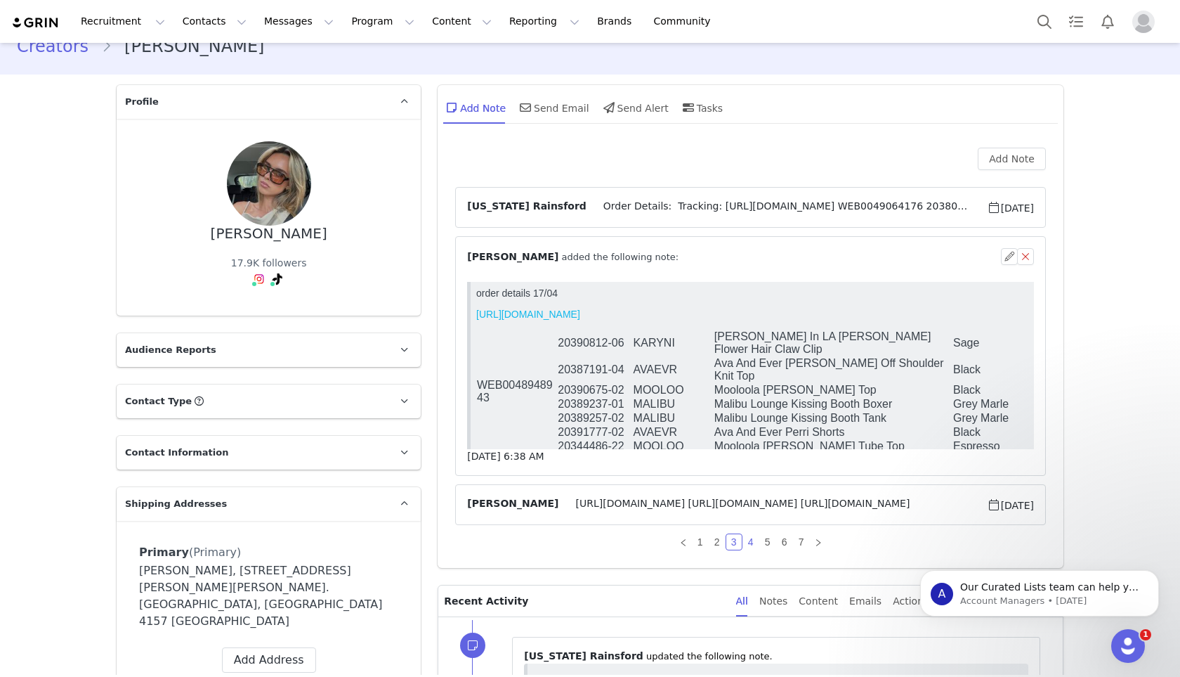
click at [745, 542] on link "4" at bounding box center [750, 541] width 15 height 15
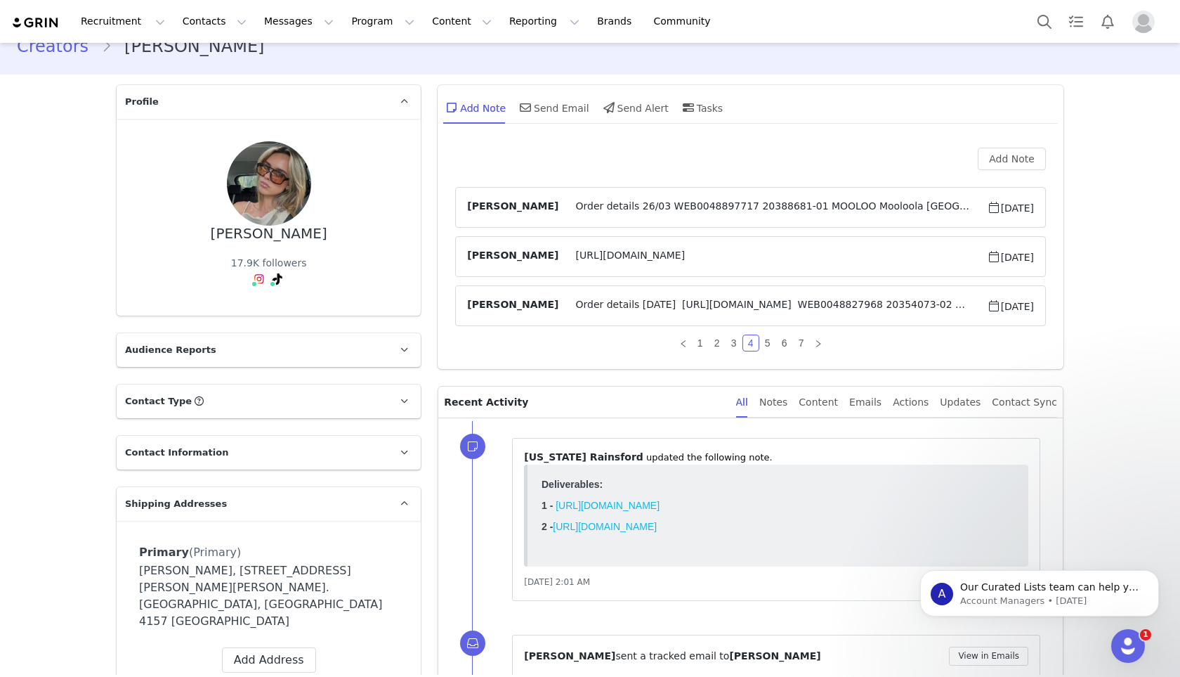
click at [720, 304] on span "Order details [DATE] [URL][DOMAIN_NAME] WEB0048827968 20354073-02 AVAEVR Ava An…" at bounding box center [773, 305] width 428 height 17
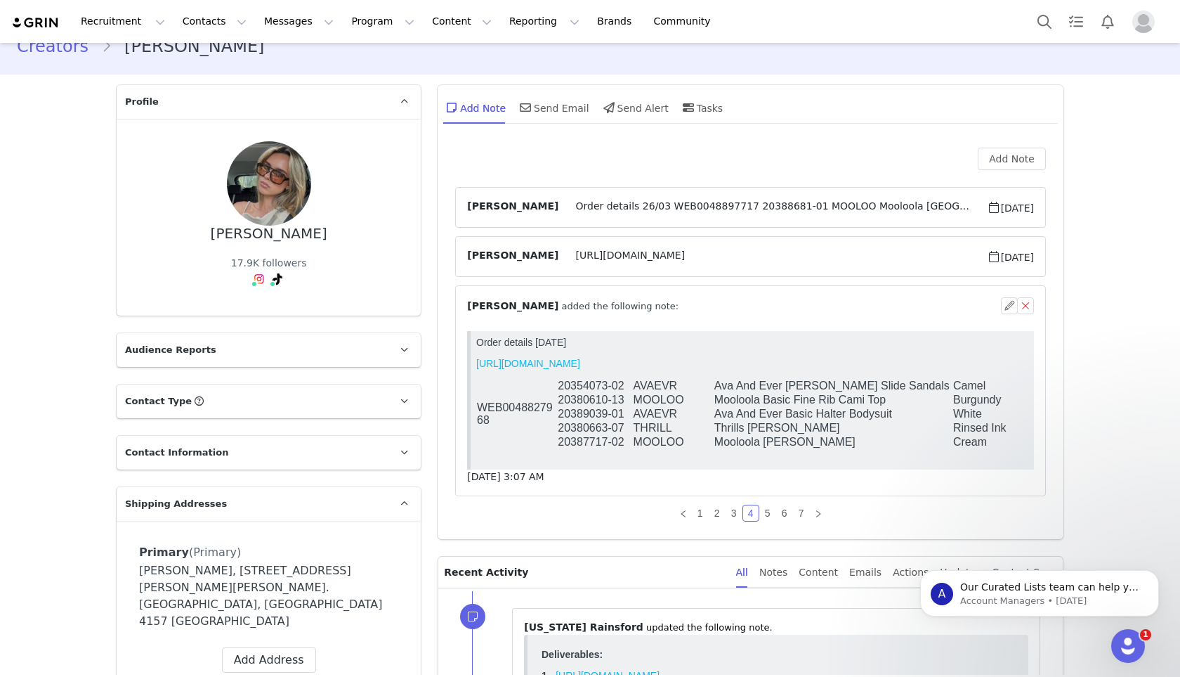
click at [601, 417] on td "20389039-01" at bounding box center [594, 414] width 75 height 14
click at [745, 459] on body "Order details [DATE] [URL][DOMAIN_NAME] WEB0048827968 20354073-02 AVAEVR Ava An…" at bounding box center [752, 400] width 552 height 127
click at [589, 433] on td "20380663-07" at bounding box center [594, 428] width 75 height 14
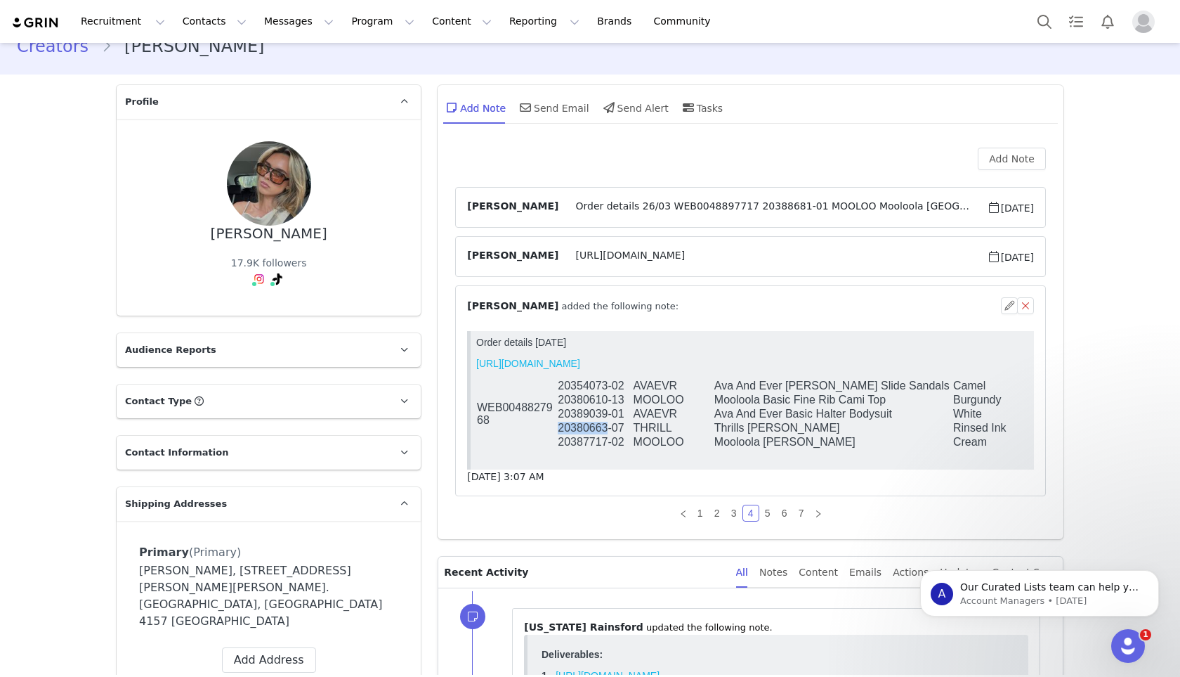
click at [589, 433] on td "20380663-07" at bounding box center [594, 428] width 75 height 14
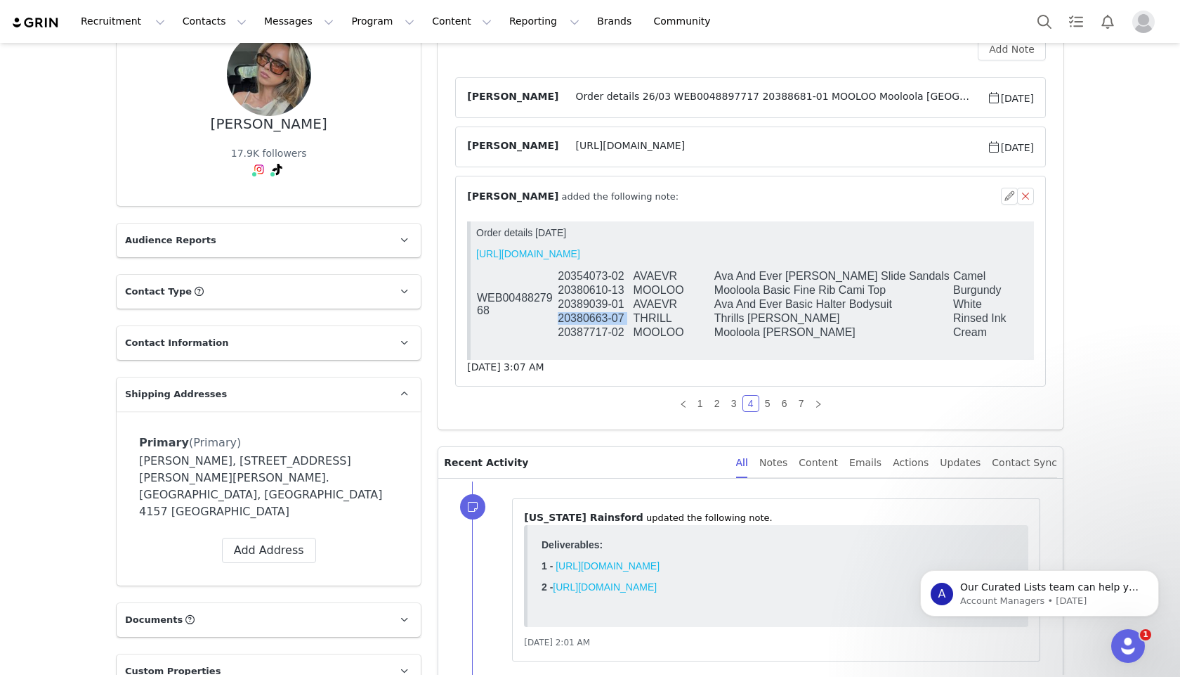
scroll to position [51, 0]
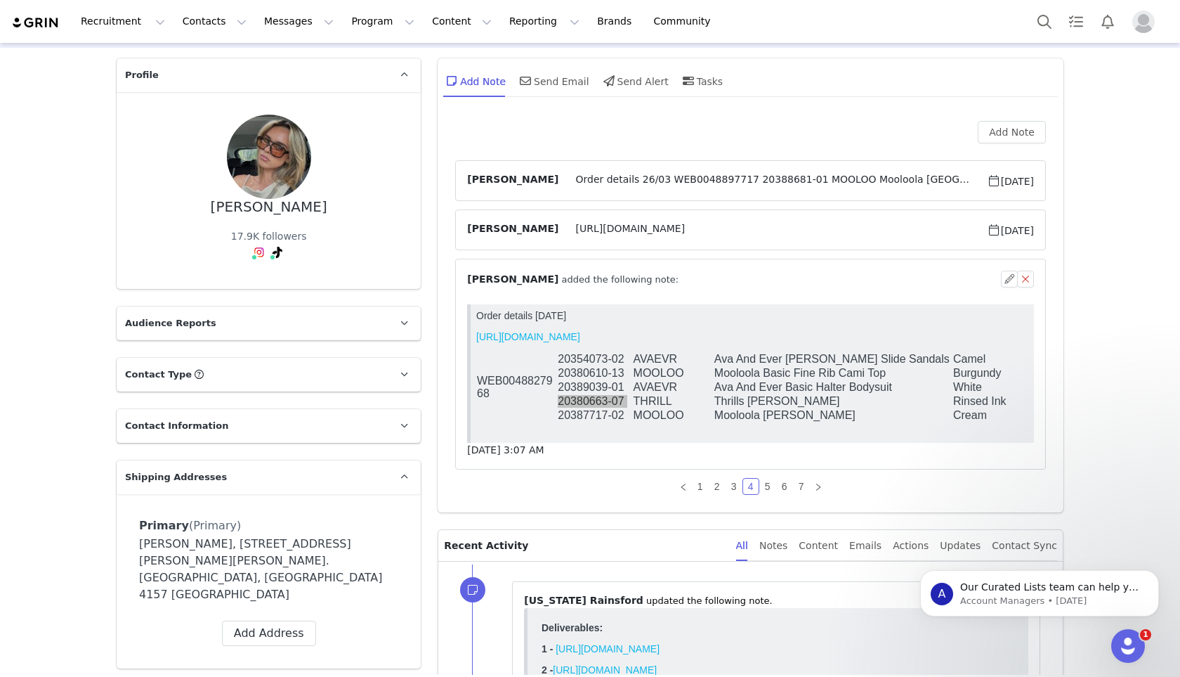
click at [769, 186] on span "Order details 26/03 WEB0048897717 20388681-01 MOOLOO Mooloola [GEOGRAPHIC_DATA]…" at bounding box center [773, 180] width 428 height 17
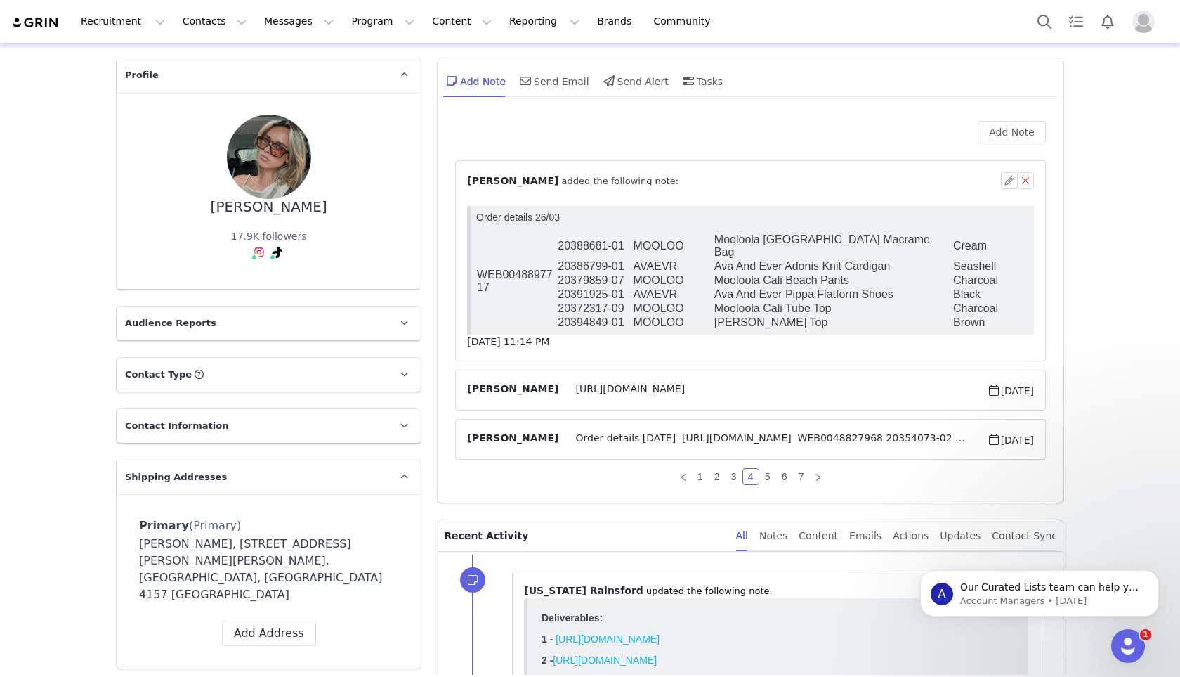
scroll to position [0, 0]
click at [599, 315] on td "20394849-01" at bounding box center [594, 322] width 75 height 14
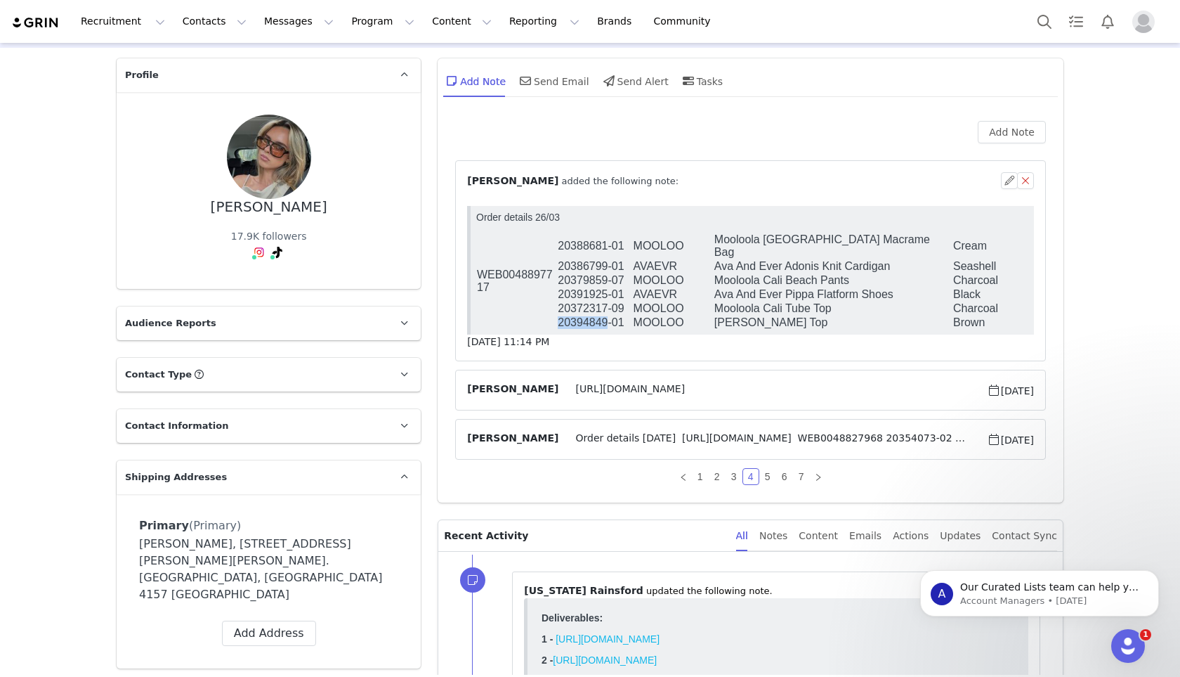
click at [604, 315] on td "20394849-01" at bounding box center [594, 322] width 75 height 14
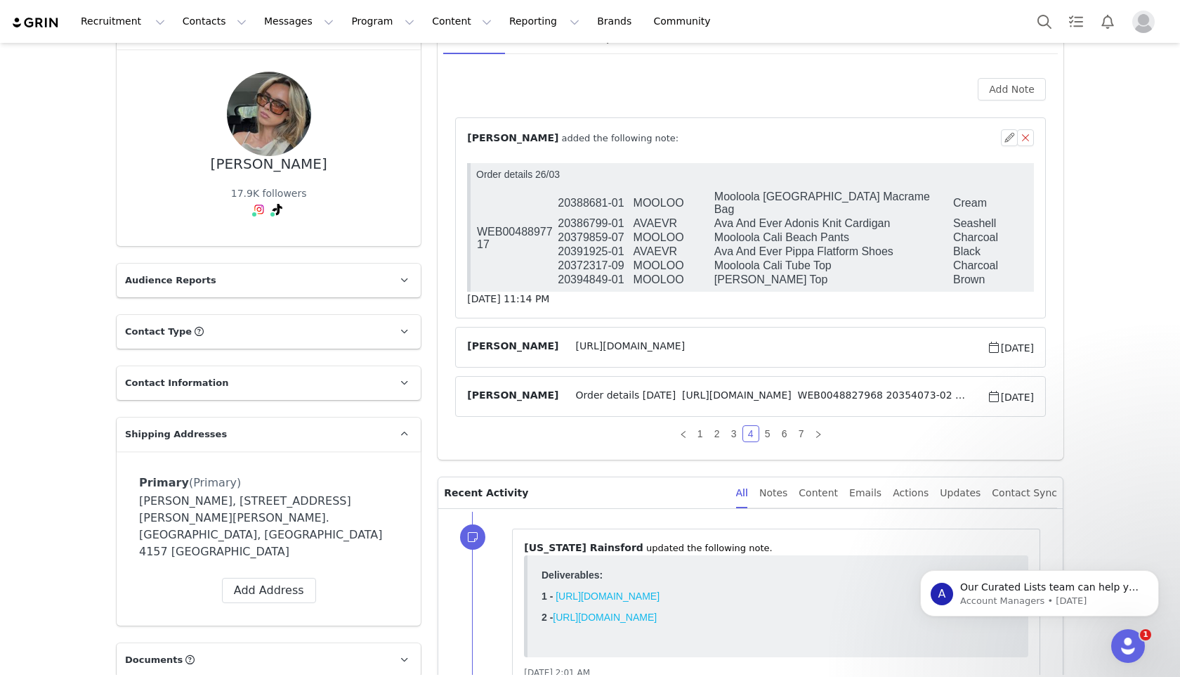
scroll to position [104, 0]
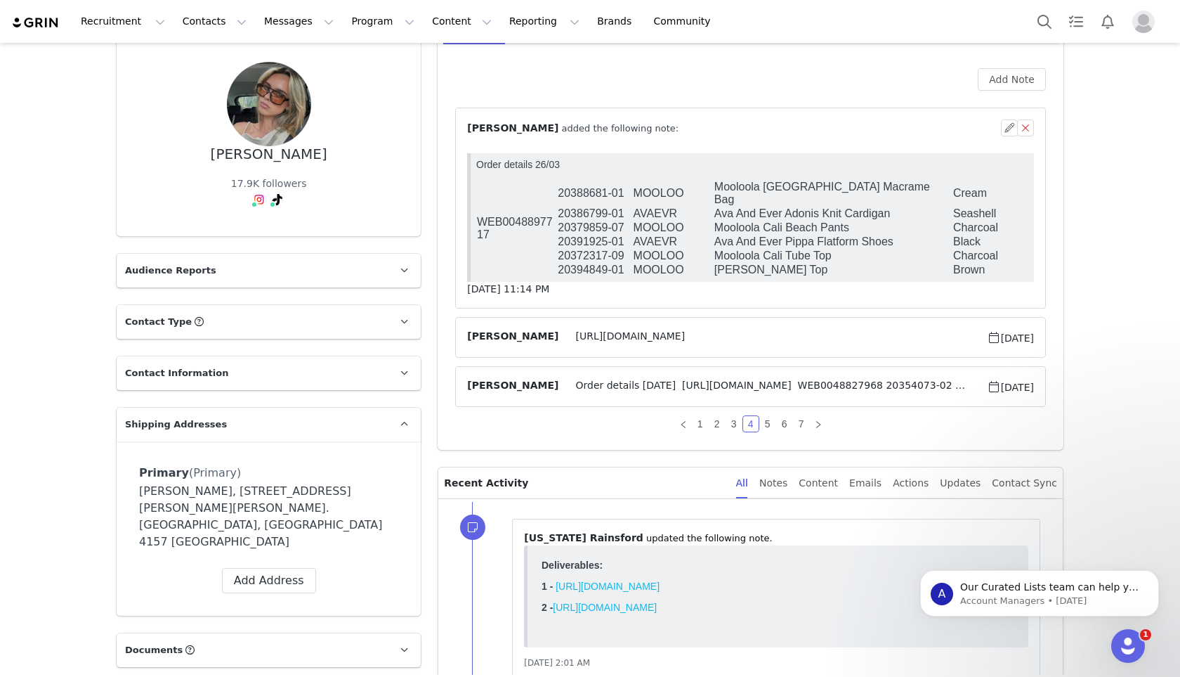
click at [696, 384] on span "Order details [DATE] [URL][DOMAIN_NAME] WEB0048827968 20354073-02 AVAEVR Ava An…" at bounding box center [773, 386] width 428 height 17
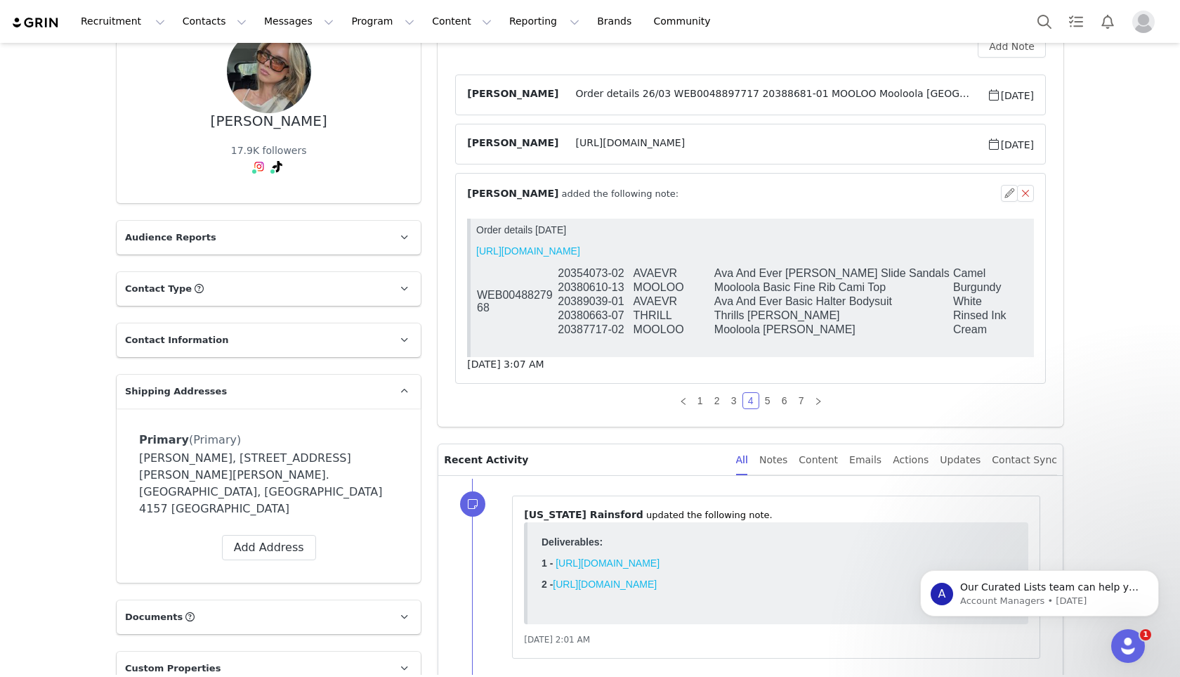
scroll to position [143, 0]
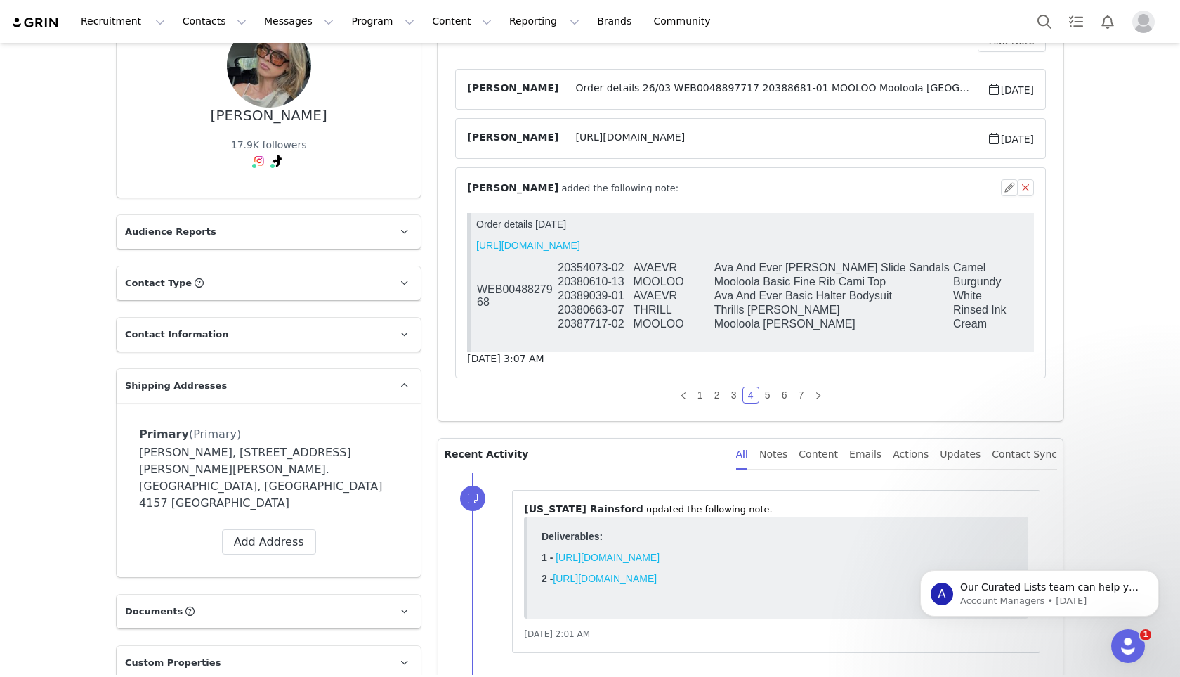
click at [606, 330] on td "20387717-02" at bounding box center [594, 324] width 75 height 14
